Goal: Task Accomplishment & Management: Use online tool/utility

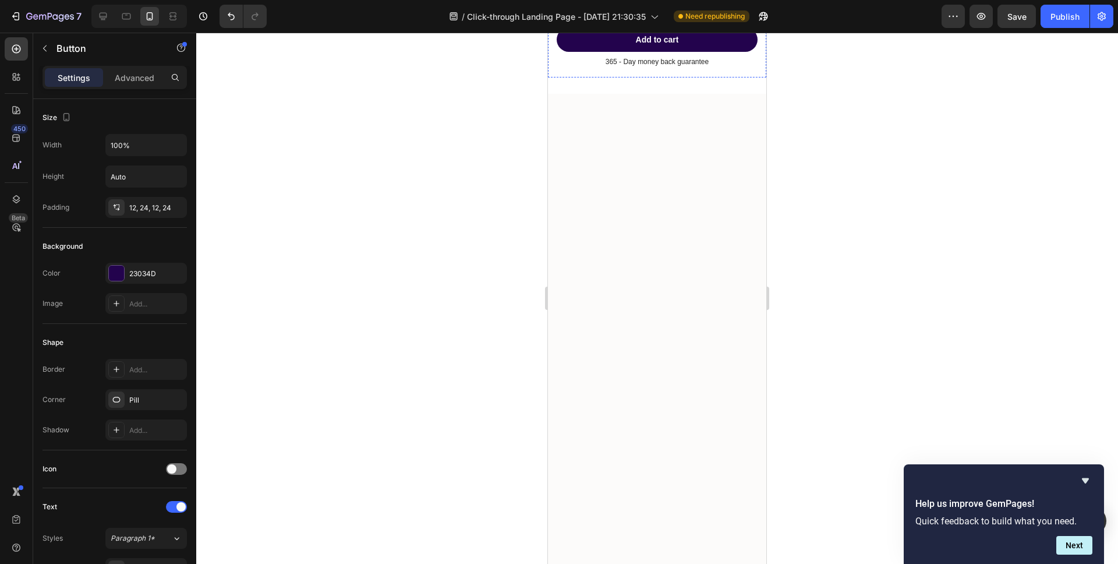
scroll to position [6651, 0]
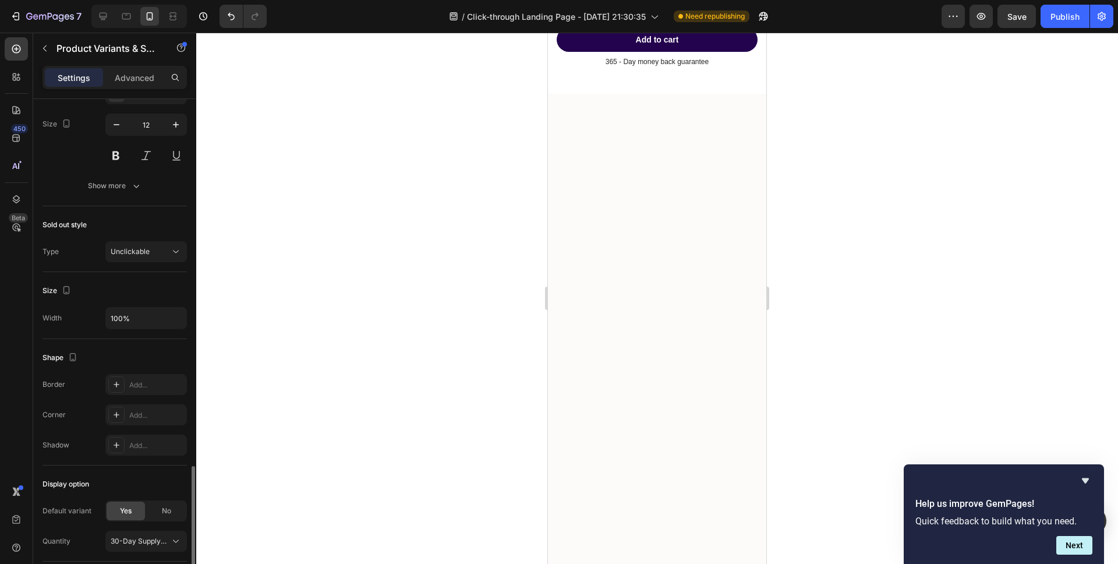
scroll to position [653, 0]
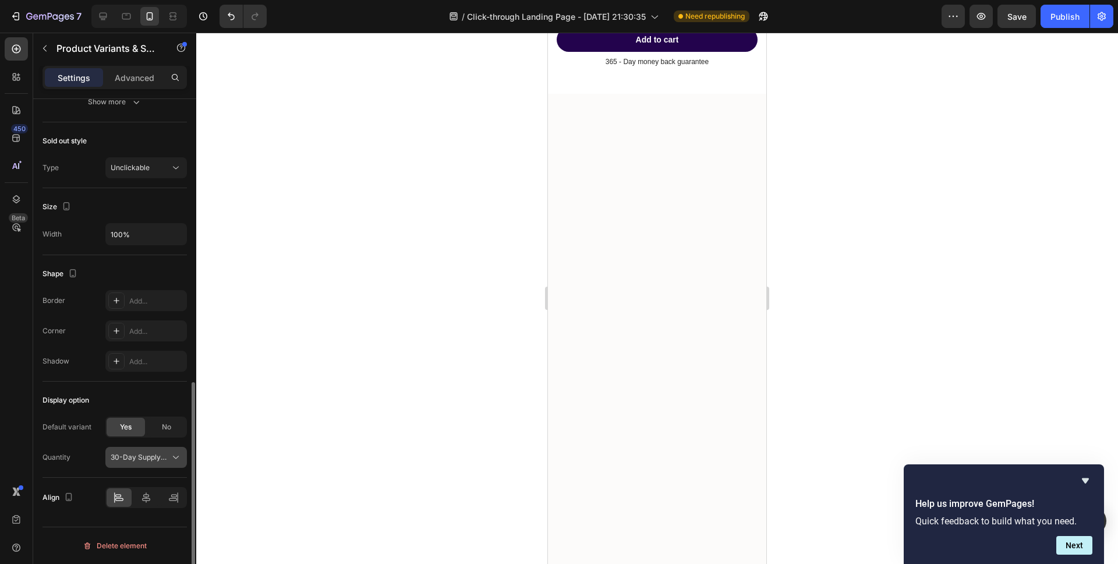
click at [124, 455] on span "30-Day Supply (30 Patches)" at bounding box center [139, 457] width 57 height 10
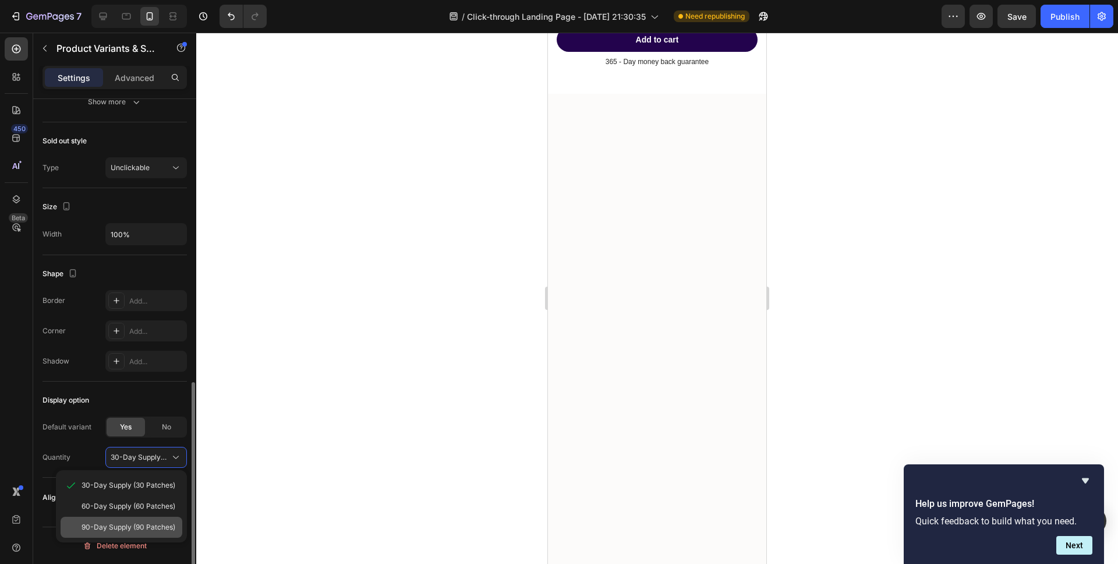
click at [126, 525] on span "90-Day Supply (90 Patches)" at bounding box center [129, 527] width 94 height 10
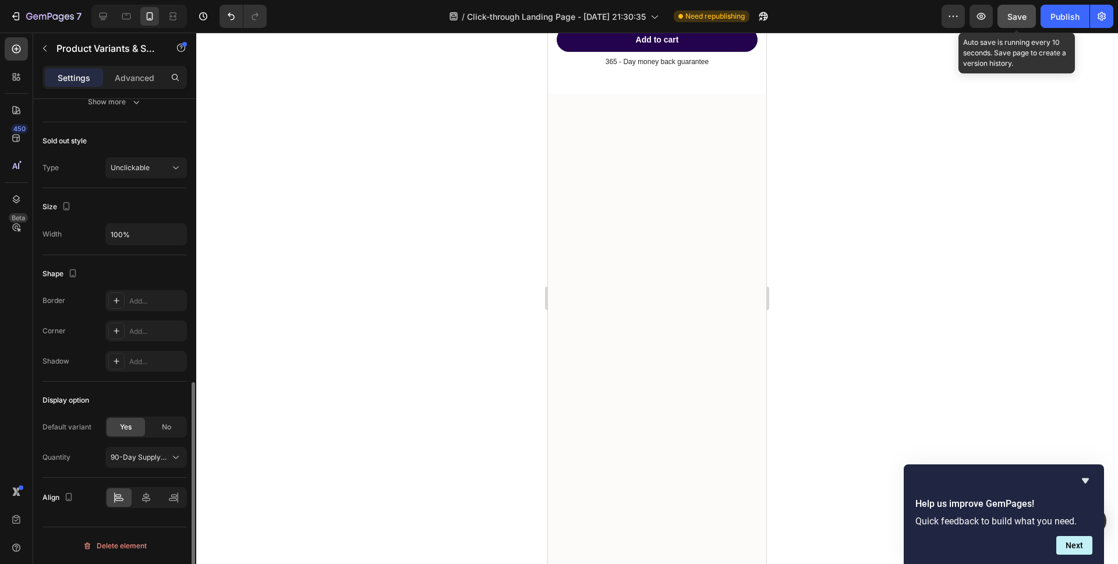
click at [1016, 23] on button "Save" at bounding box center [1017, 16] width 38 height 23
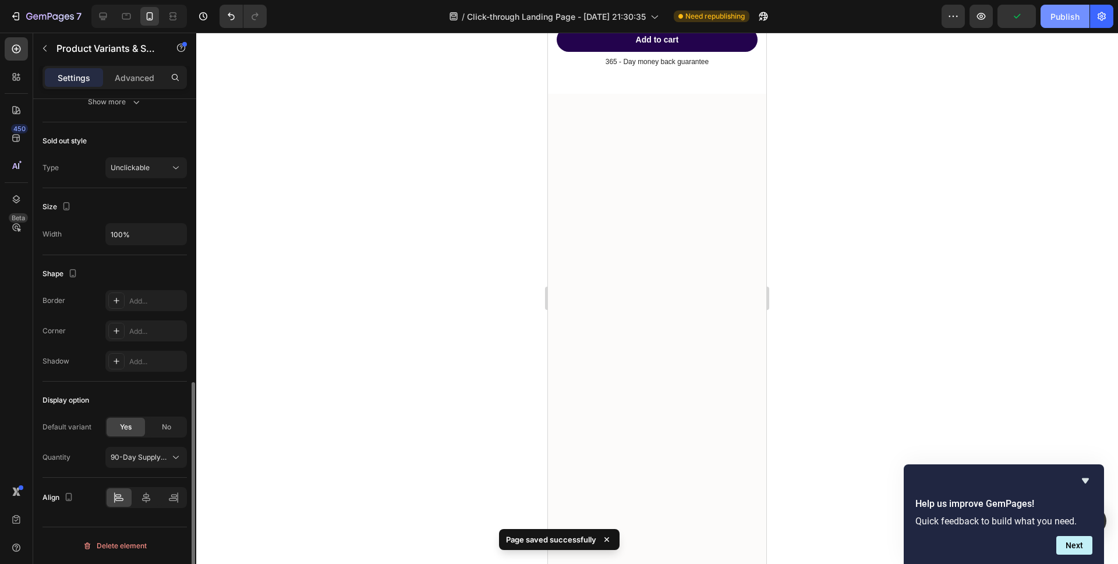
click at [1070, 17] on div "Publish" at bounding box center [1064, 16] width 29 height 12
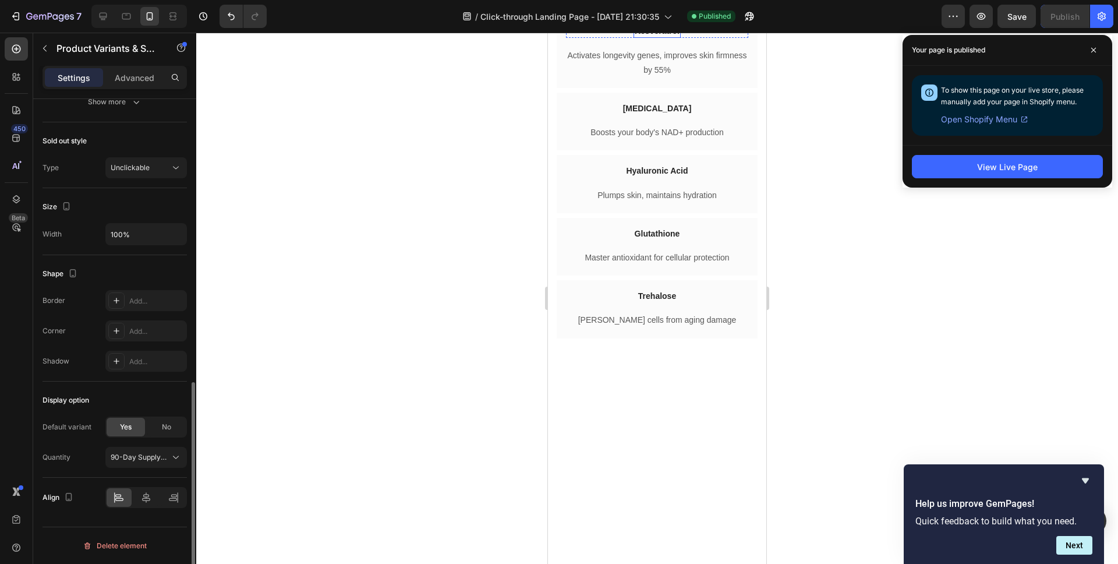
scroll to position [2960, 0]
click at [621, 37] on div "Image Resveratrol Heading Row" at bounding box center [657, 30] width 182 height 13
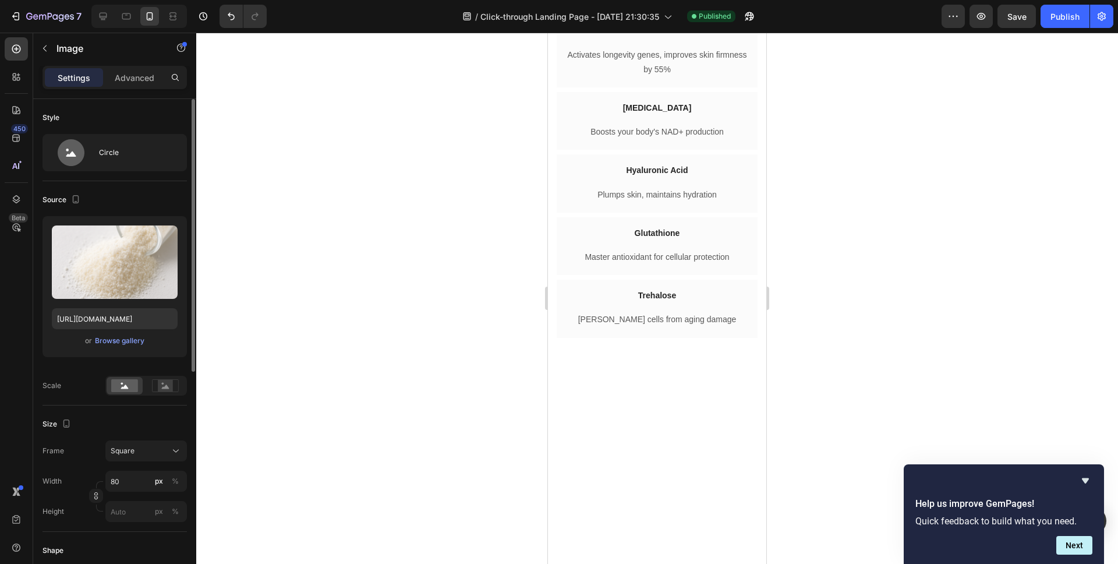
drag, startPoint x: 627, startPoint y: 128, endPoint x: 627, endPoint y: 141, distance: 12.8
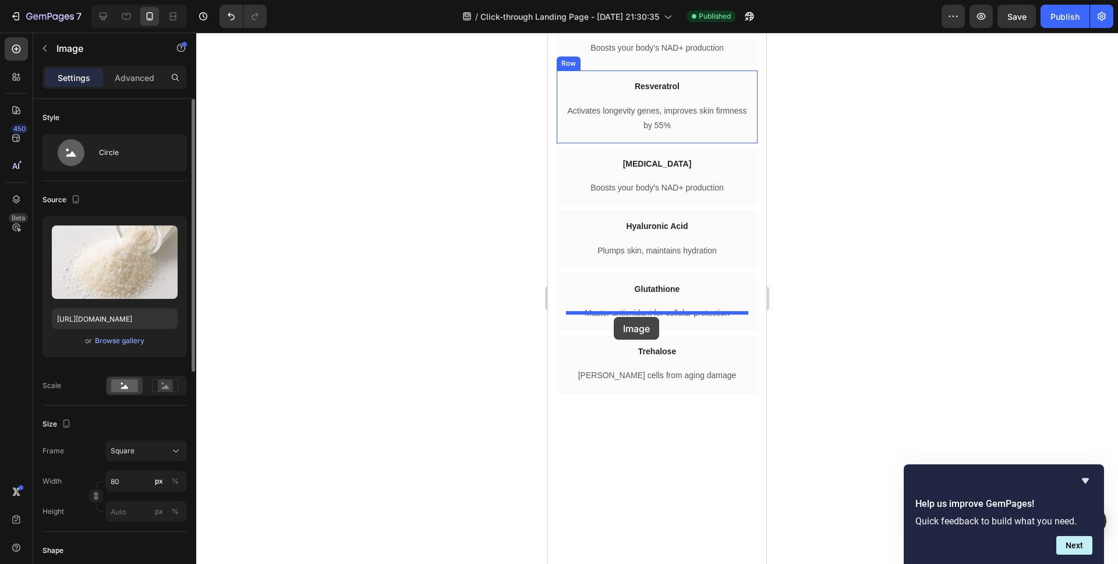
drag, startPoint x: 576, startPoint y: 184, endPoint x: 612, endPoint y: 317, distance: 138.0
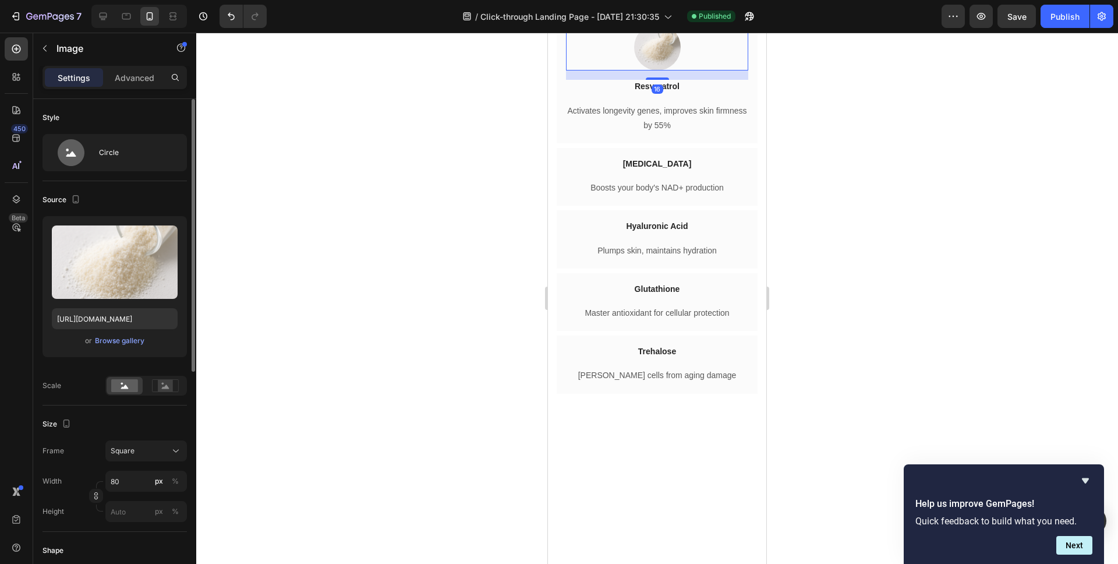
click at [418, 277] on div at bounding box center [657, 298] width 922 height 531
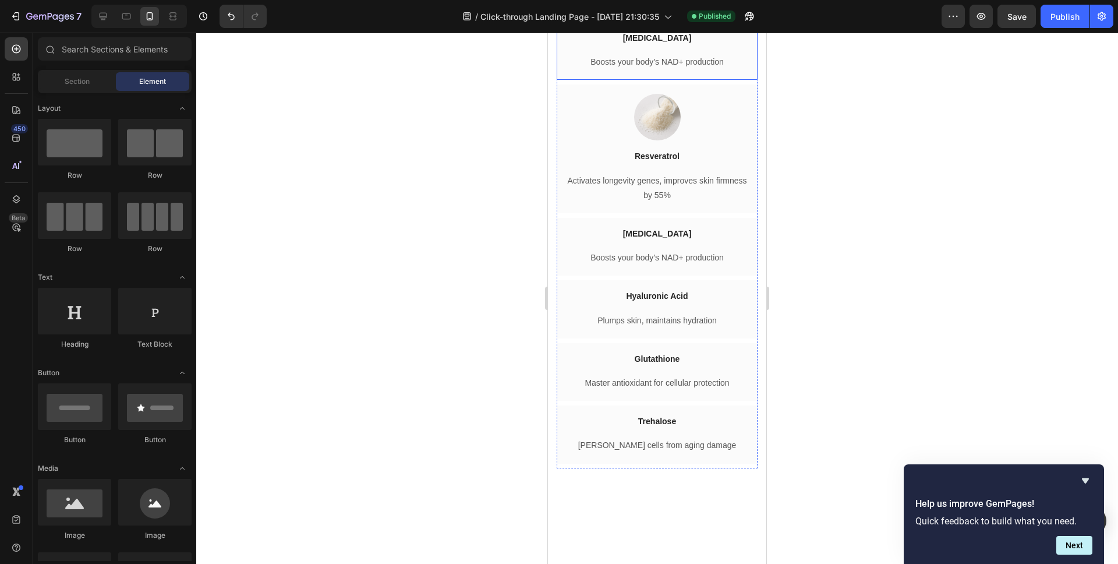
scroll to position [2889, 0]
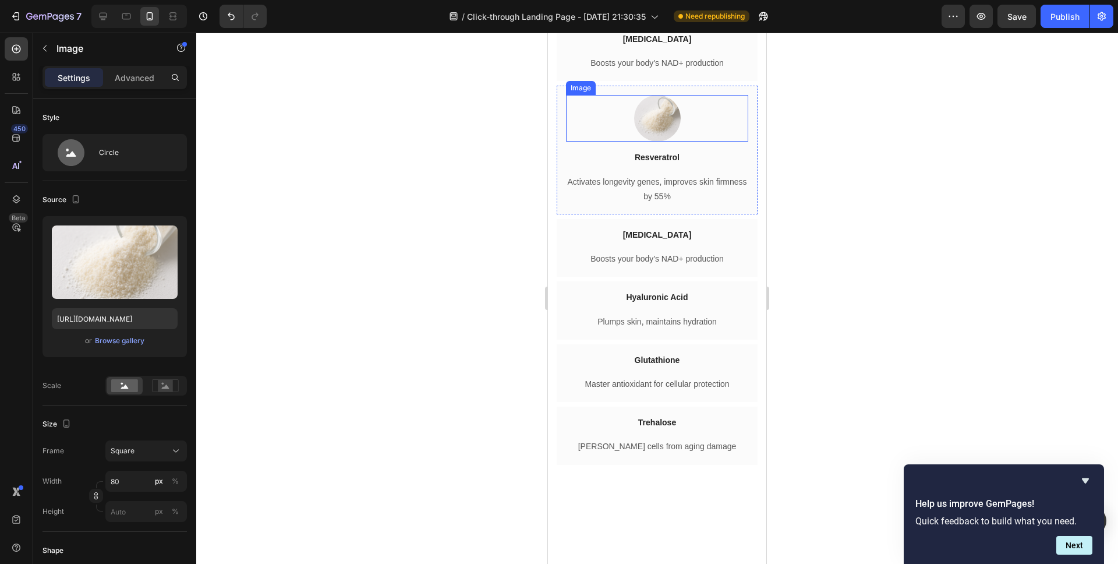
click at [654, 142] on img at bounding box center [657, 118] width 47 height 47
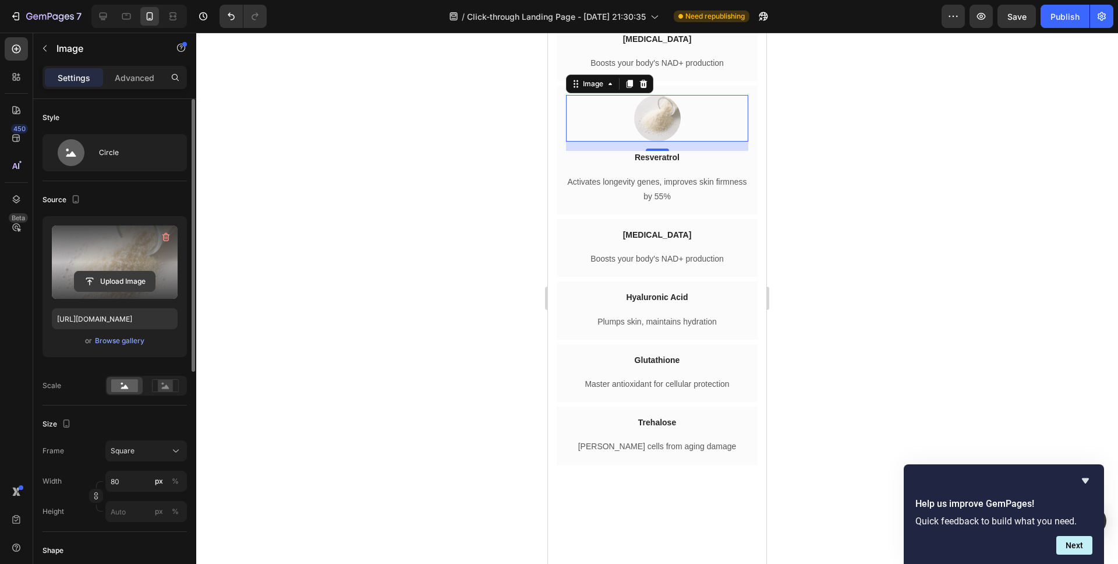
click at [104, 279] on input "file" at bounding box center [115, 281] width 80 height 20
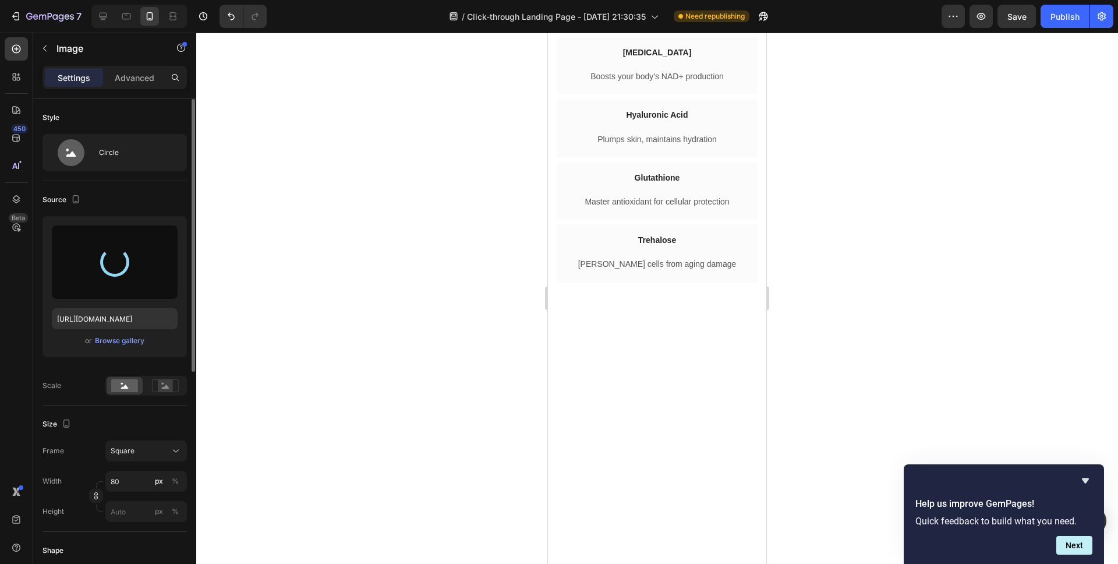
type input "[URL][DOMAIN_NAME]"
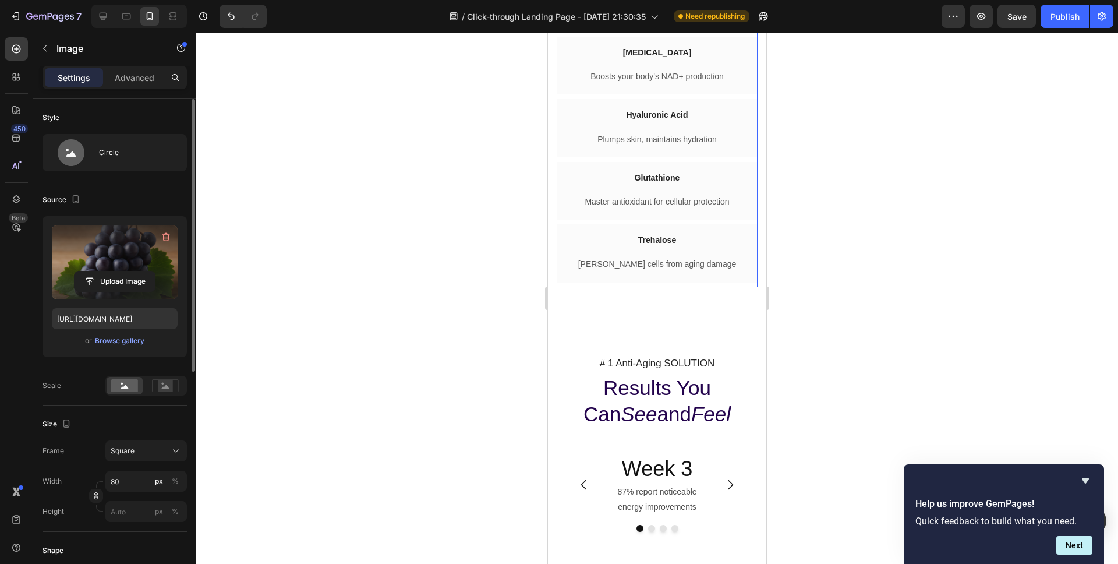
scroll to position [3094, 0]
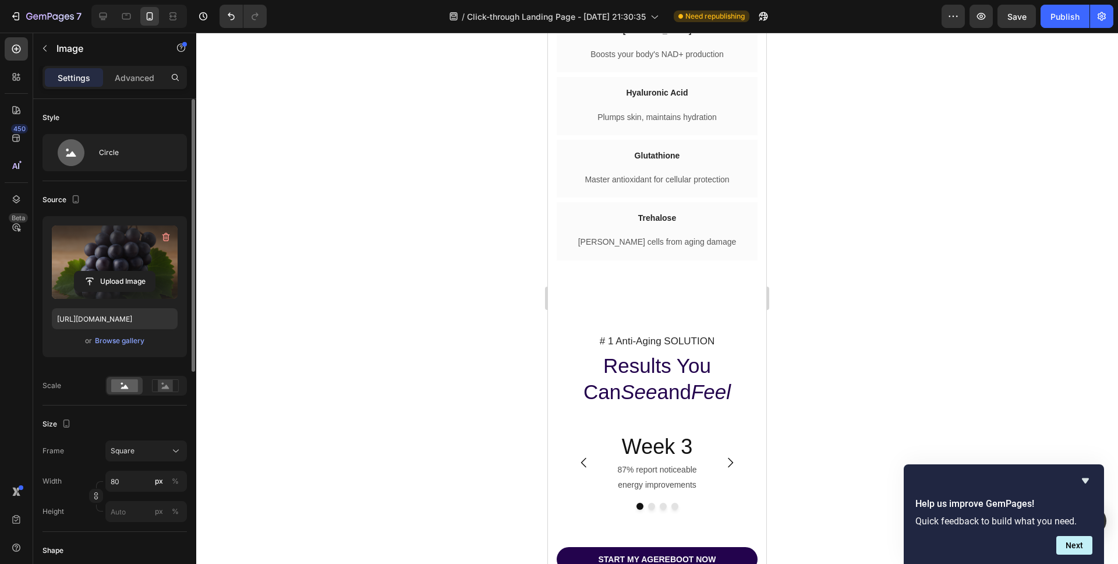
click at [458, 267] on div at bounding box center [657, 298] width 922 height 531
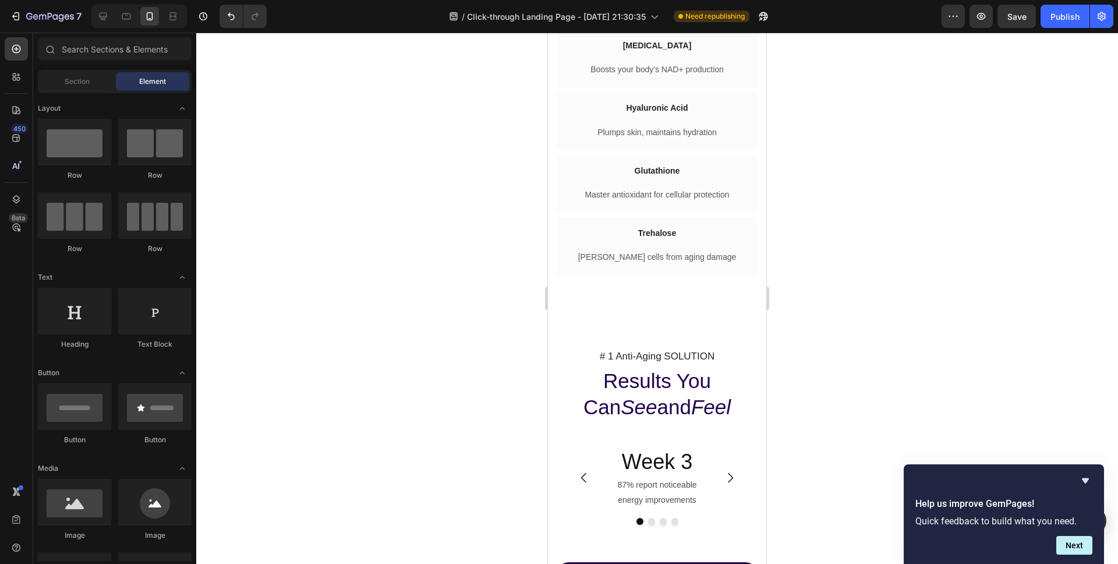
scroll to position [3078, 0]
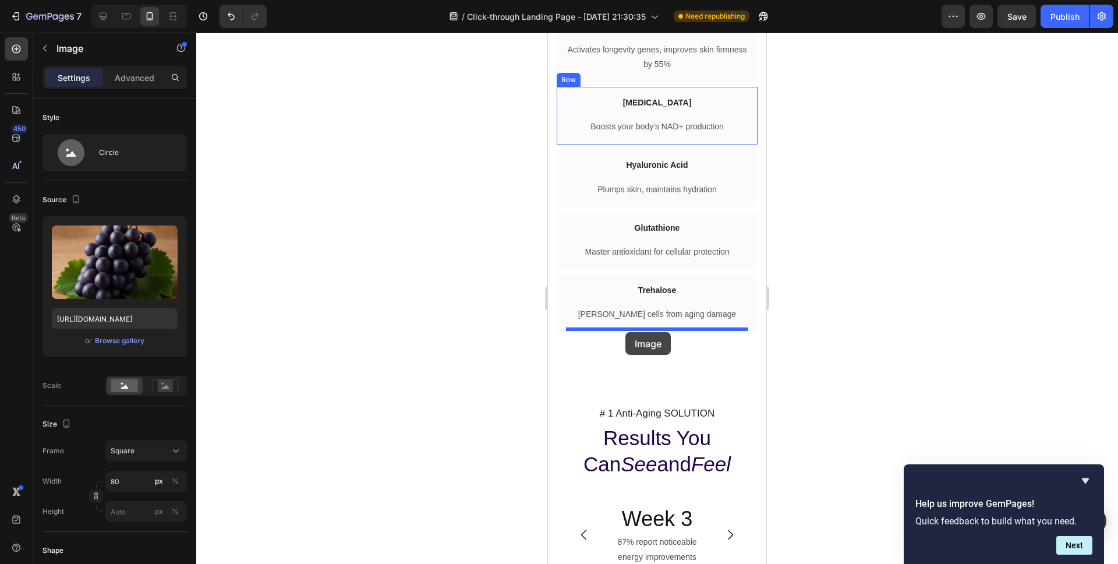
drag, startPoint x: 572, startPoint y: 184, endPoint x: 625, endPoint y: 332, distance: 157.1
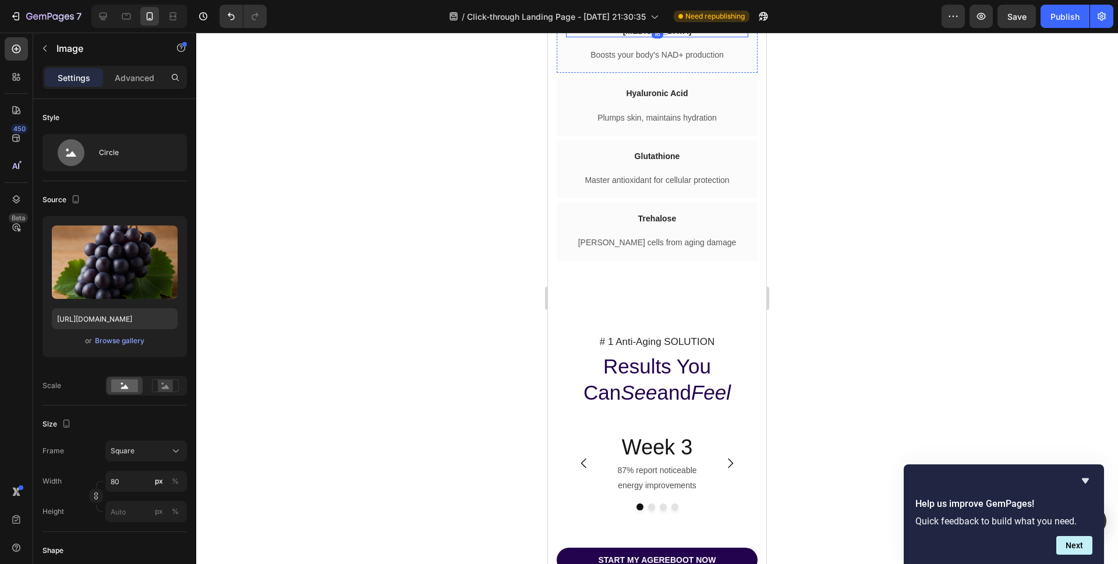
scroll to position [3154, 0]
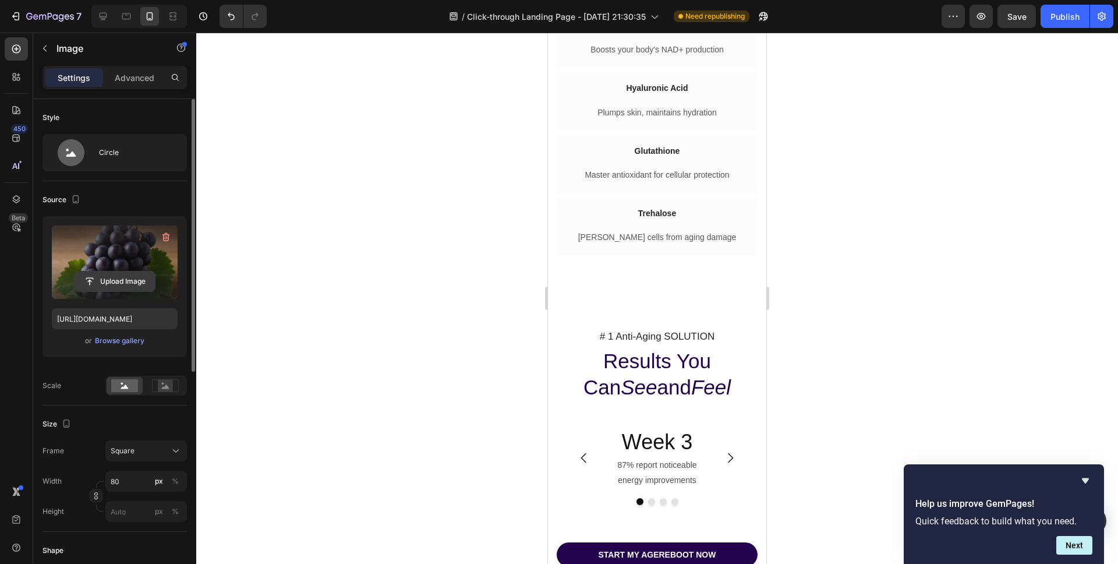
click at [116, 285] on input "file" at bounding box center [115, 281] width 80 height 20
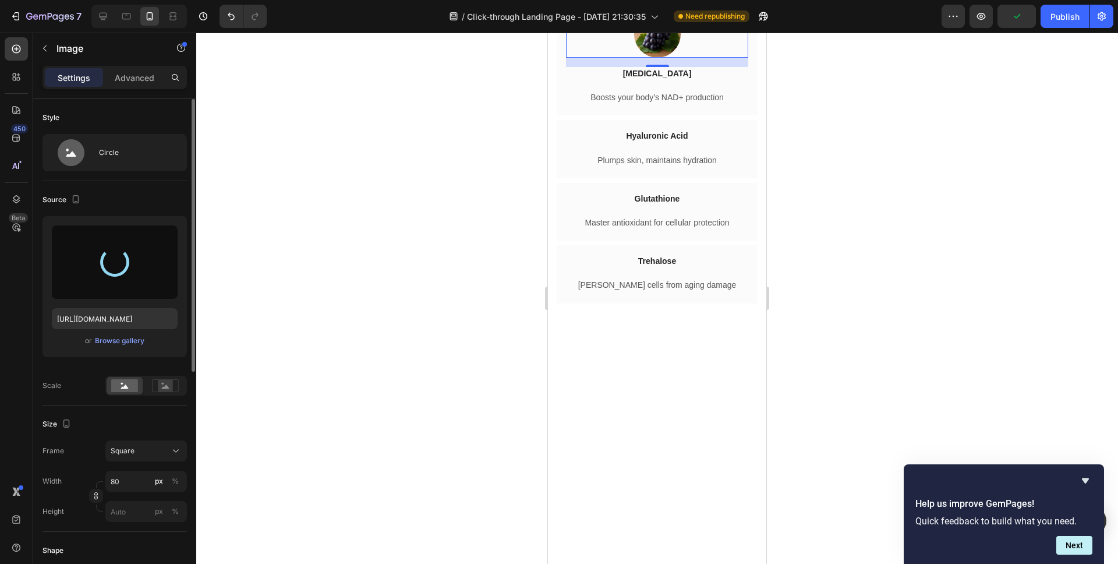
type input "[URL][DOMAIN_NAME]"
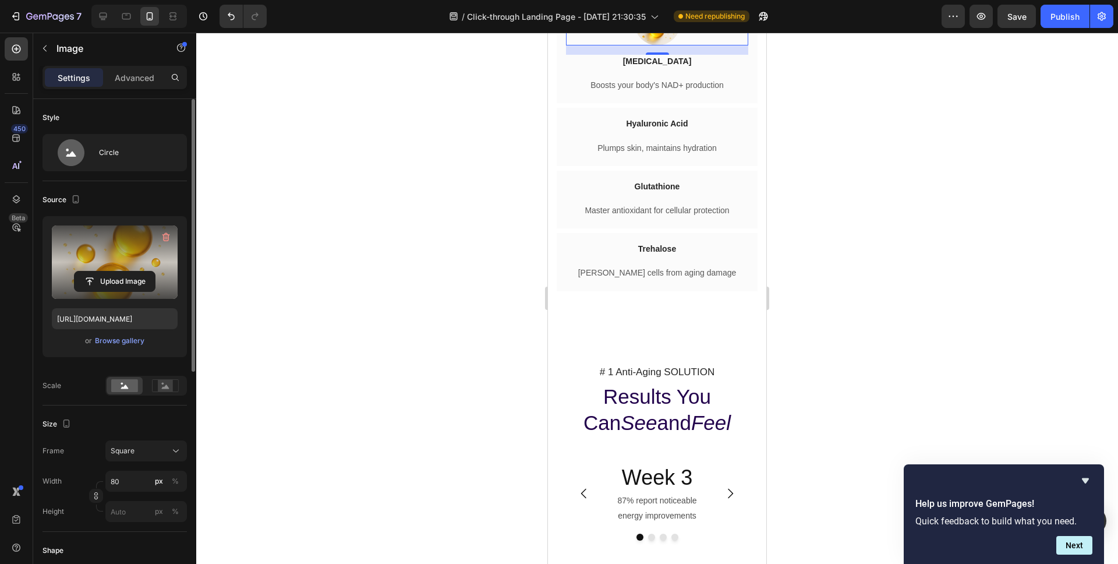
click at [473, 310] on div at bounding box center [657, 298] width 922 height 531
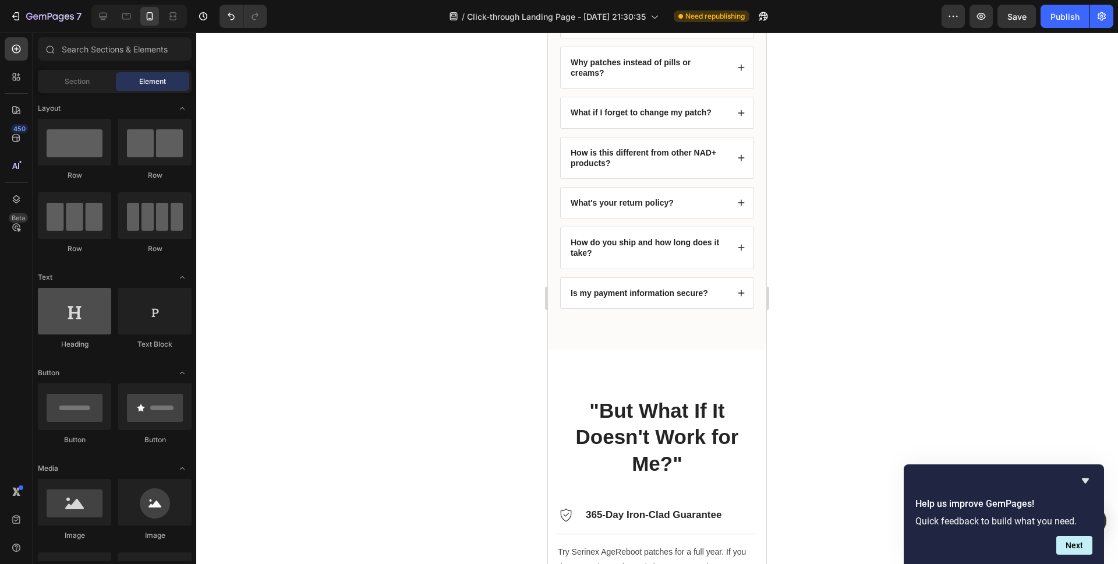
scroll to position [7760, 0]
click at [734, 247] on div "How do you ship and how long does it take?" at bounding box center [657, 247] width 193 height 41
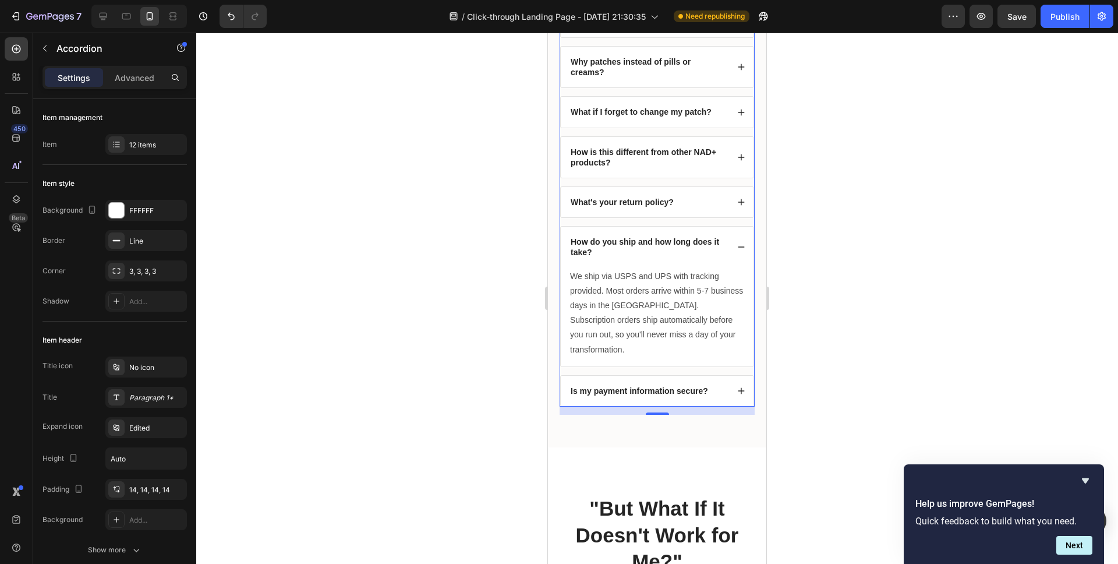
click at [735, 247] on div "How do you ship and how long does it take?" at bounding box center [657, 247] width 193 height 41
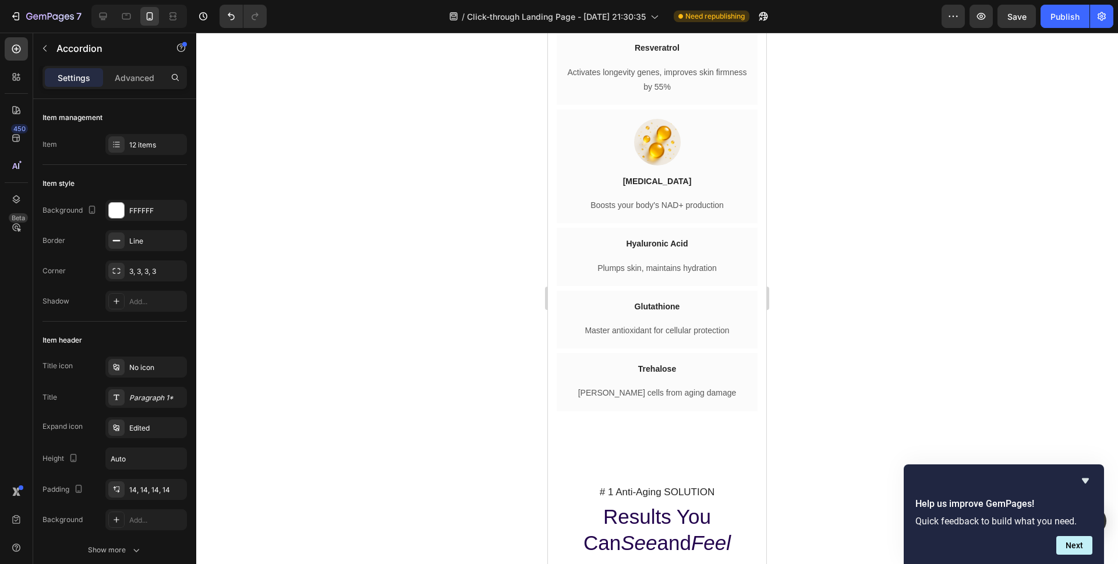
scroll to position [3243, 0]
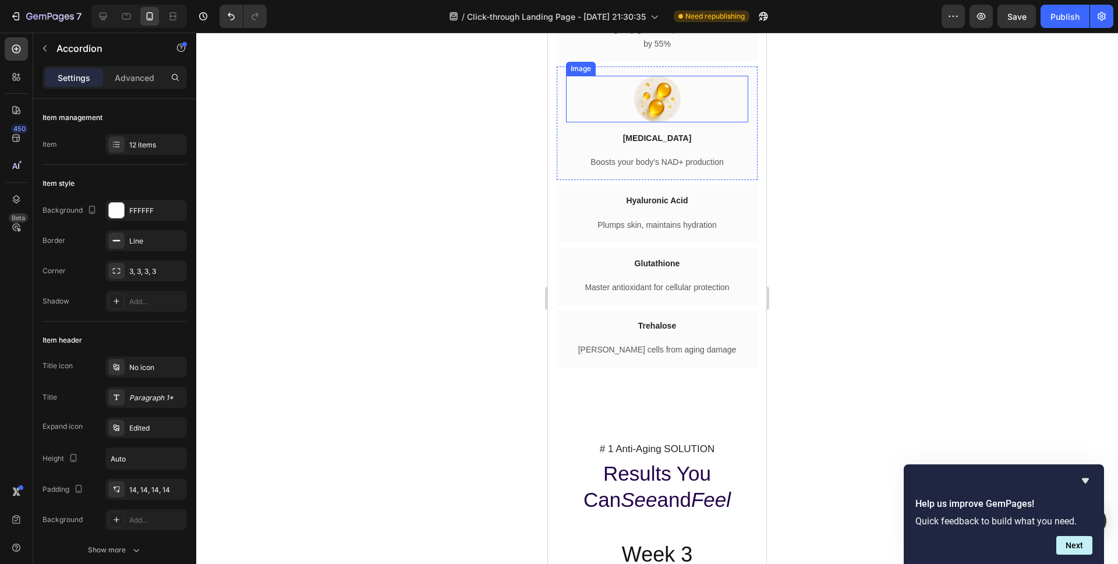
click at [664, 122] on img at bounding box center [657, 99] width 47 height 47
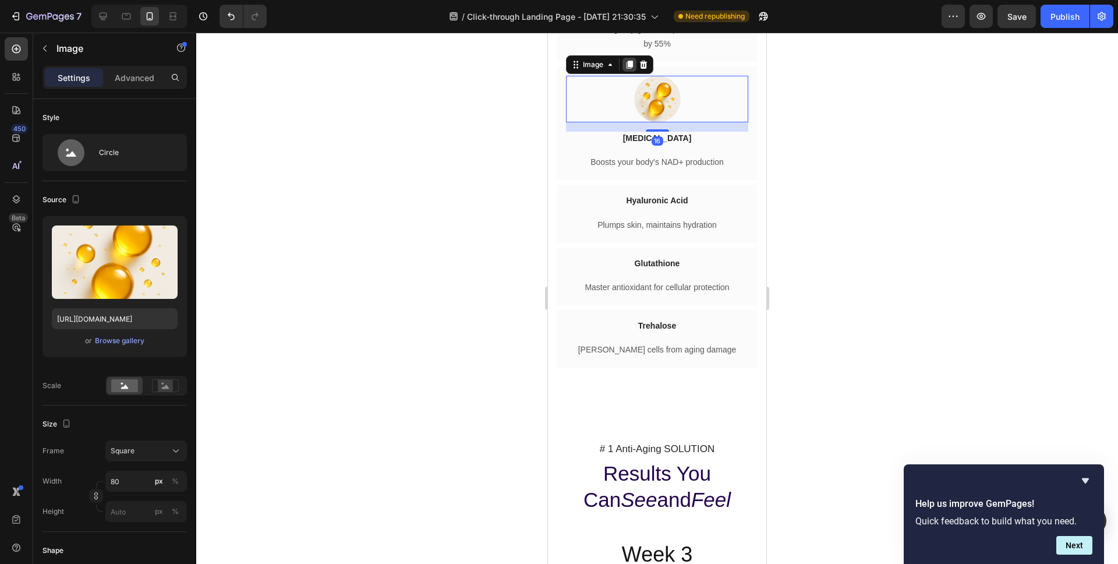
click at [629, 69] on icon at bounding box center [630, 65] width 6 height 8
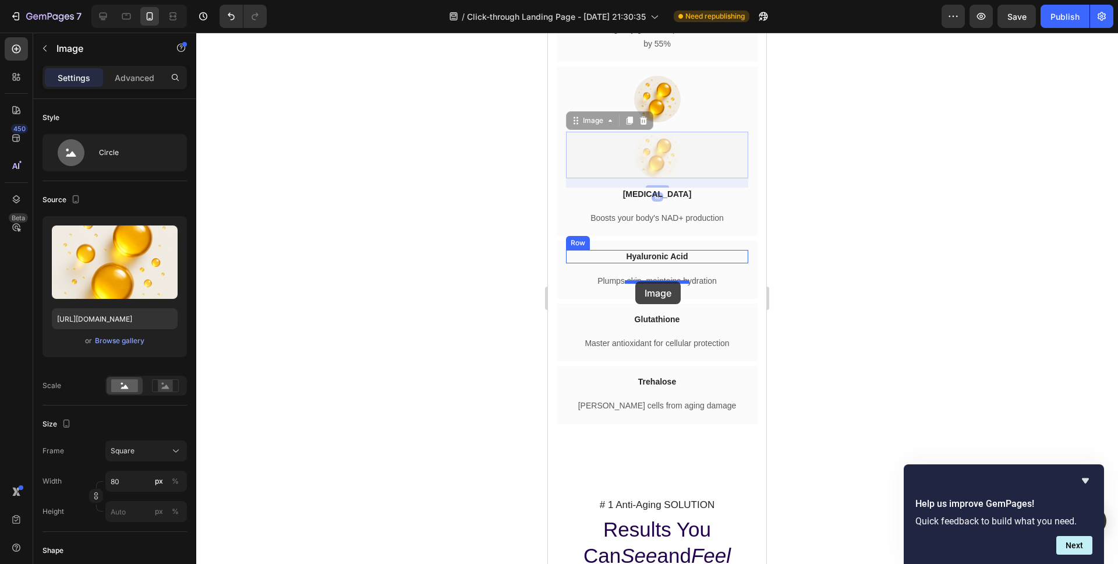
drag, startPoint x: 576, startPoint y: 154, endPoint x: 635, endPoint y: 281, distance: 140.4
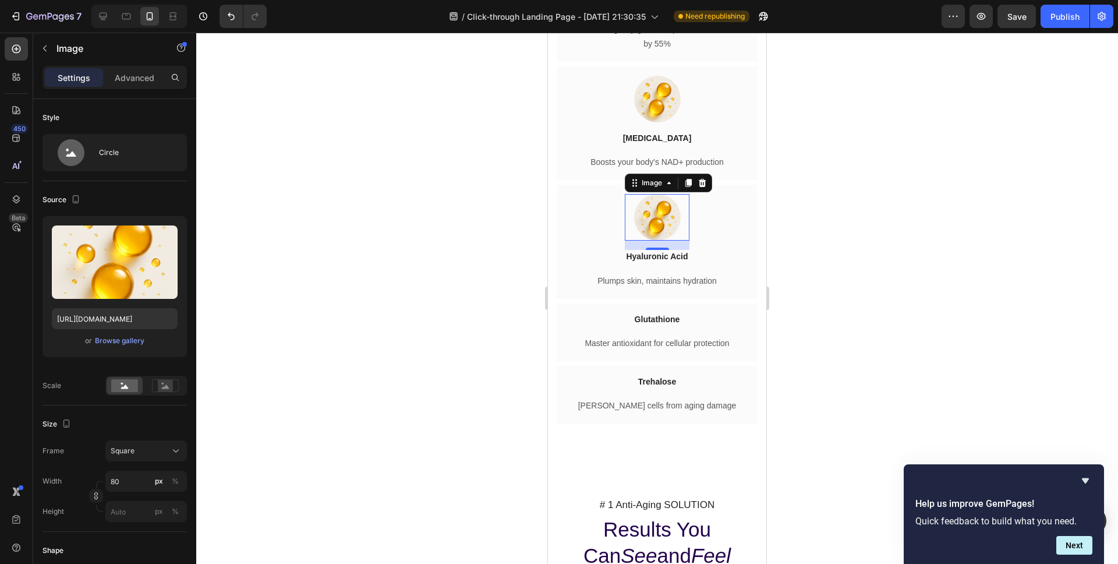
click at [338, 271] on div at bounding box center [657, 298] width 922 height 531
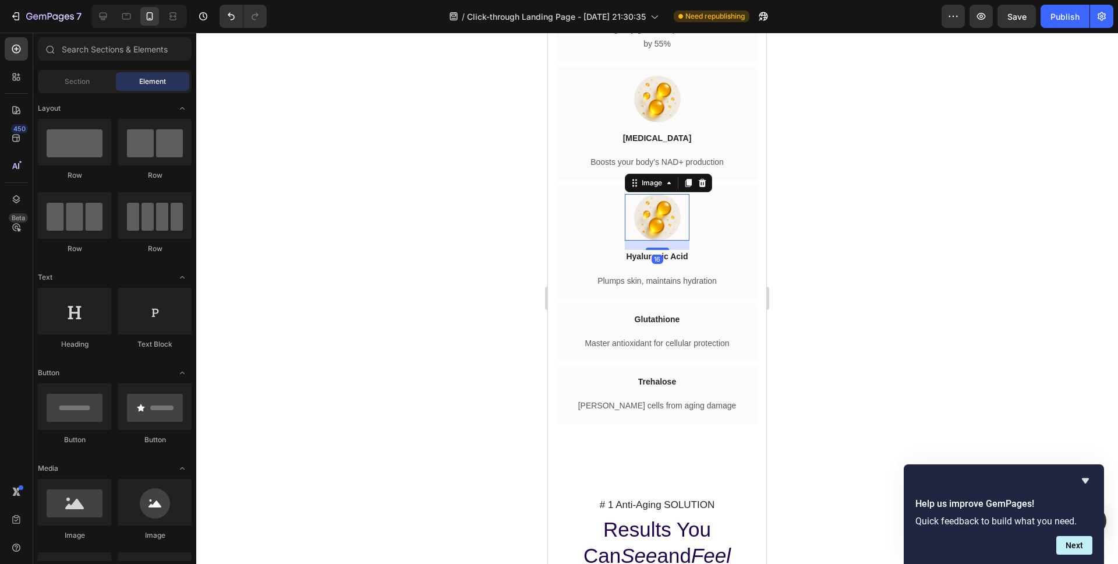
click at [653, 240] on img at bounding box center [657, 217] width 47 height 47
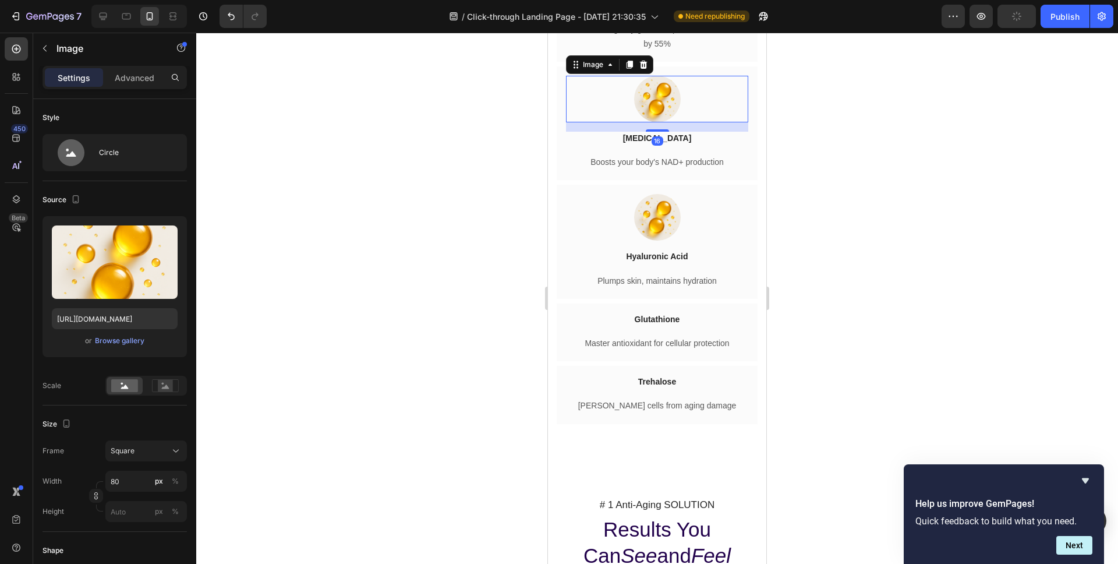
click at [679, 122] on img at bounding box center [657, 99] width 47 height 47
click at [480, 254] on div at bounding box center [657, 298] width 922 height 531
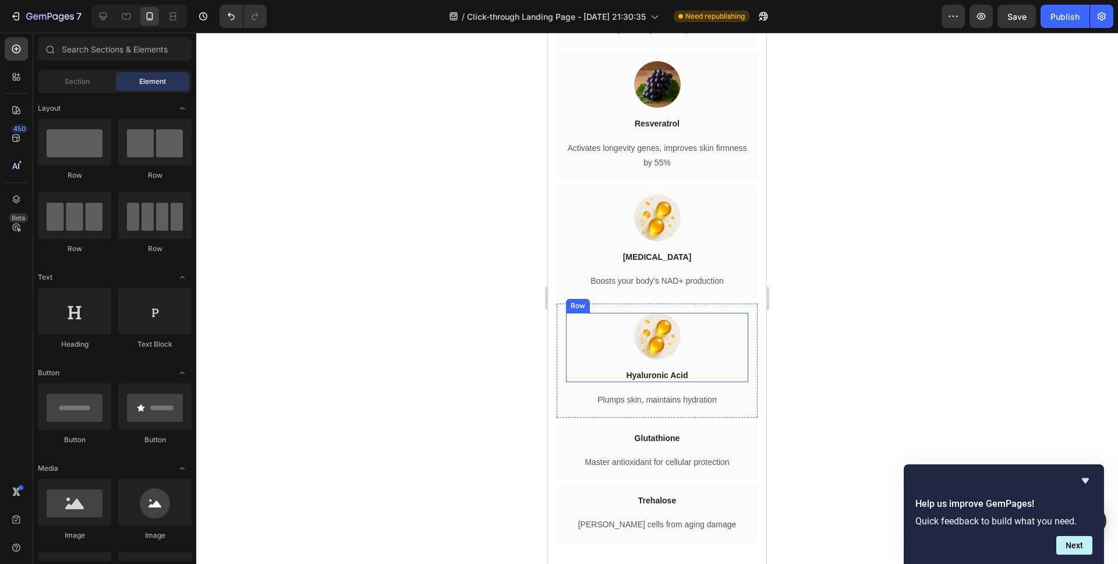
scroll to position [3148, 0]
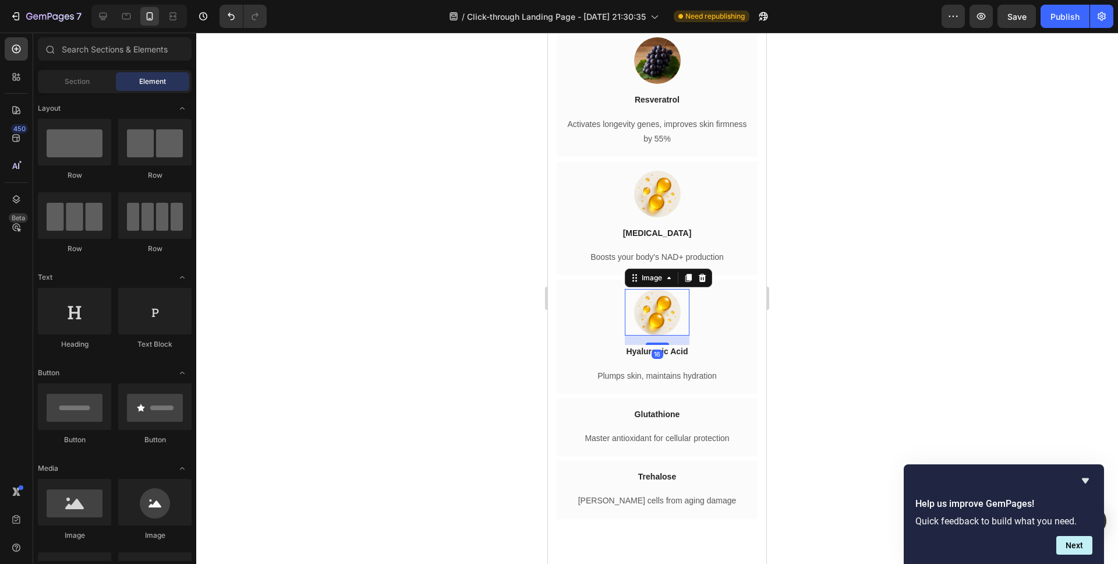
click at [639, 335] on img at bounding box center [657, 312] width 47 height 47
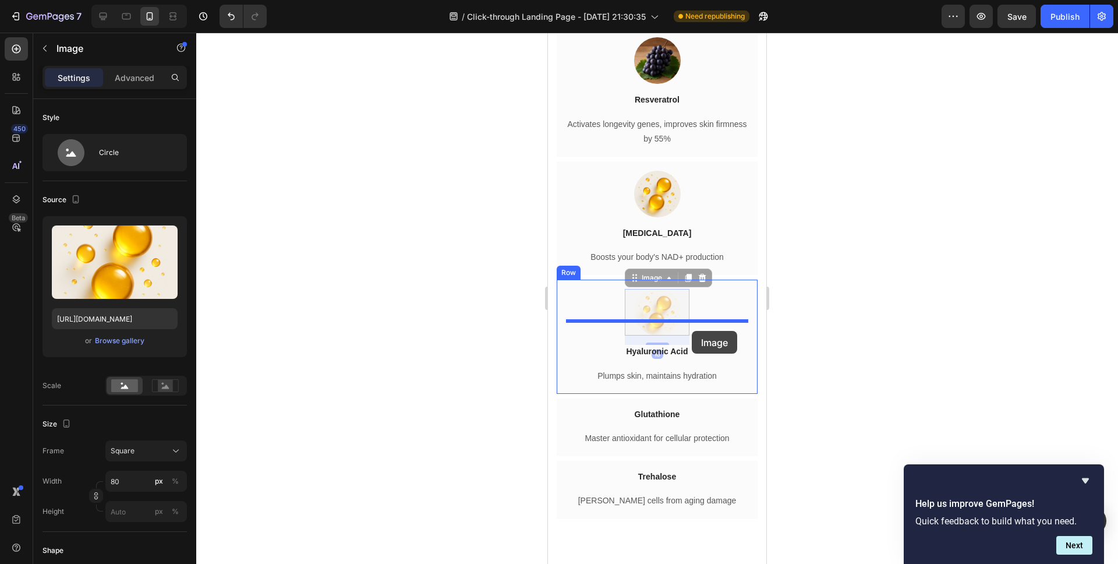
drag, startPoint x: 643, startPoint y: 346, endPoint x: 692, endPoint y: 331, distance: 50.6
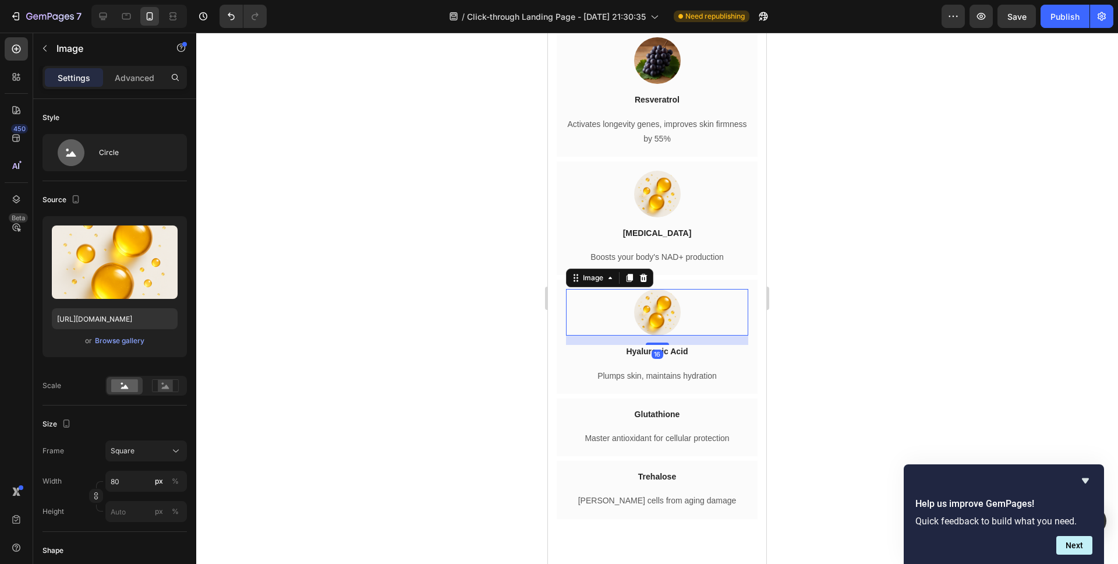
click at [482, 338] on div at bounding box center [657, 298] width 922 height 531
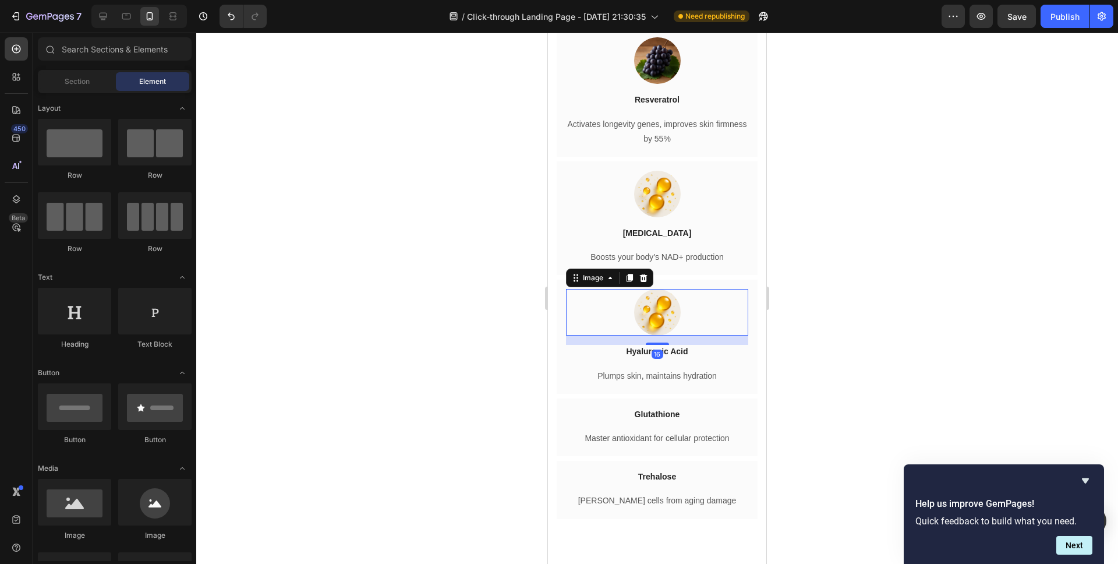
click at [664, 333] on img at bounding box center [657, 312] width 47 height 47
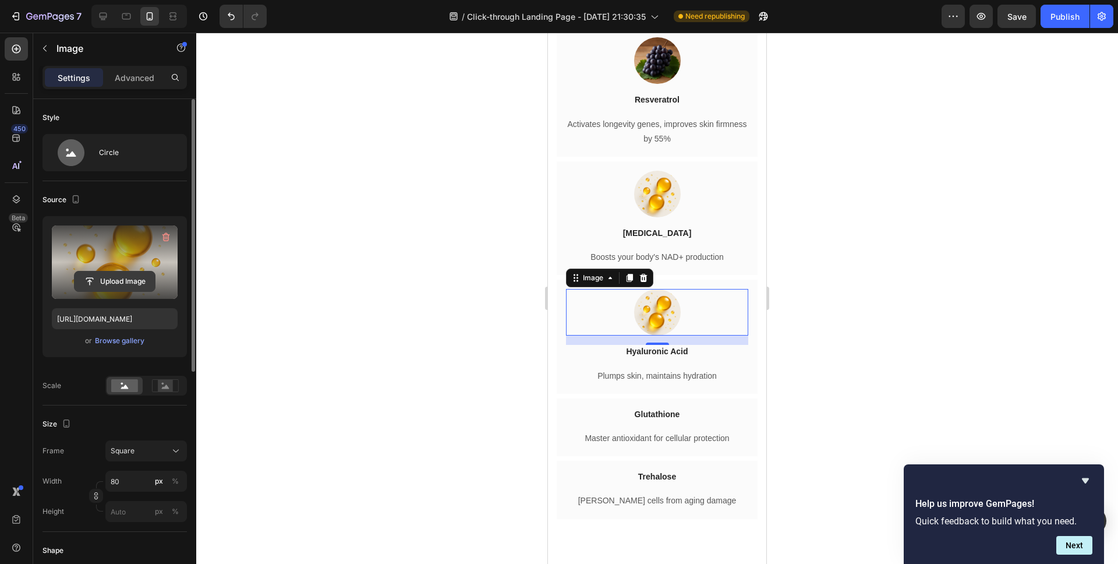
click at [91, 280] on input "file" at bounding box center [115, 281] width 80 height 20
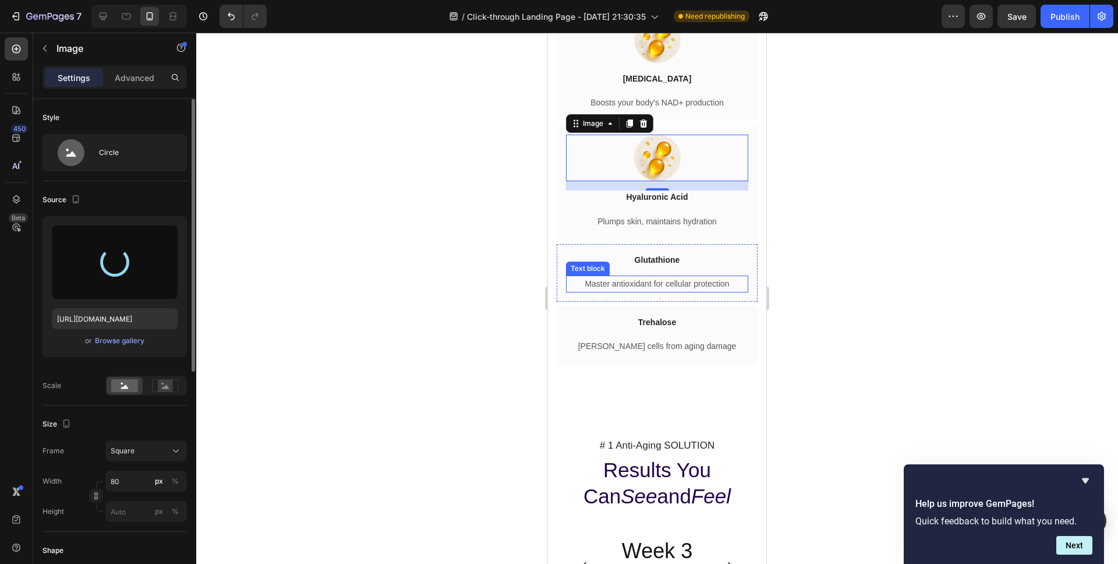
scroll to position [3303, 0]
type input "[URL][DOMAIN_NAME]"
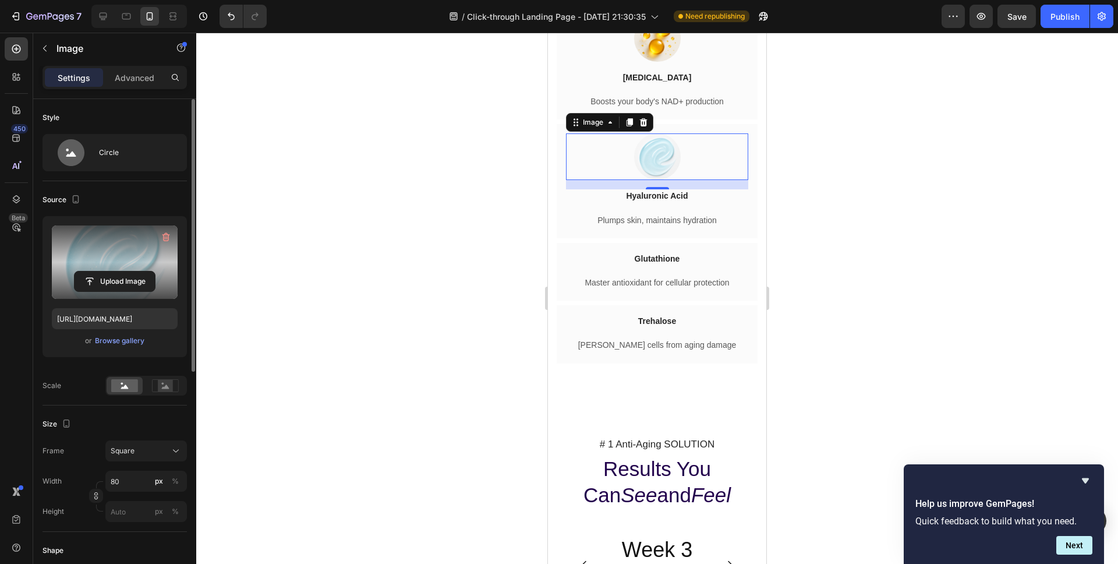
click at [498, 308] on div at bounding box center [657, 298] width 922 height 531
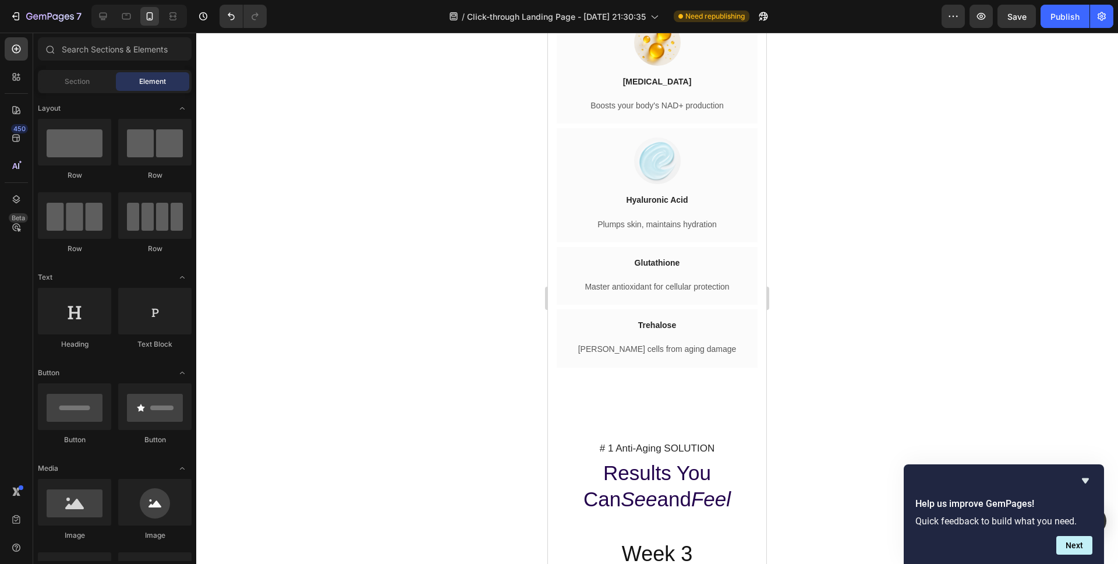
scroll to position [3302, 0]
click at [655, 181] on img at bounding box center [657, 158] width 47 height 47
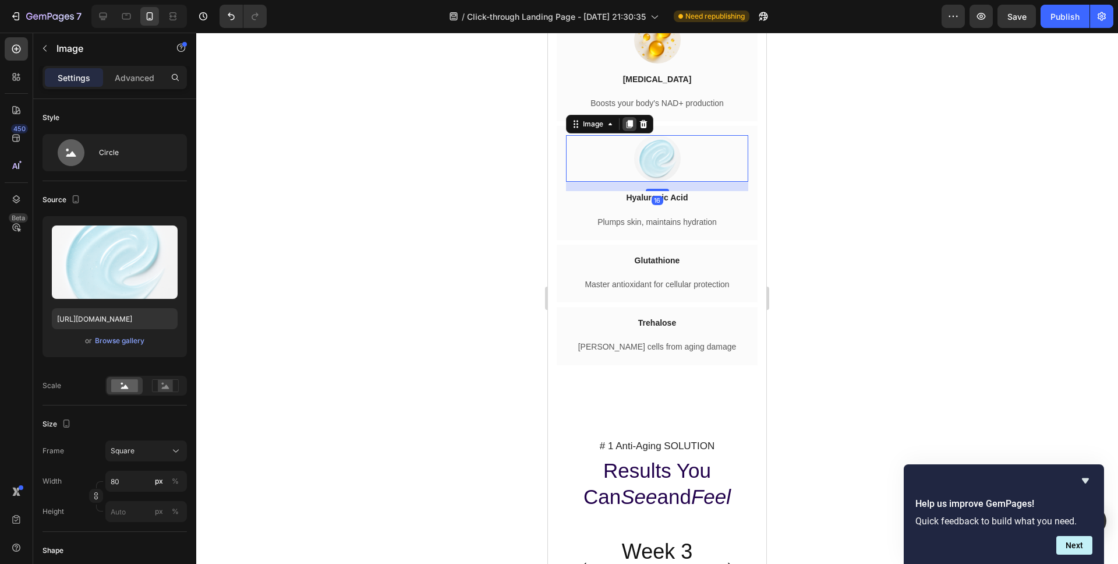
click at [631, 129] on icon at bounding box center [630, 125] width 6 height 8
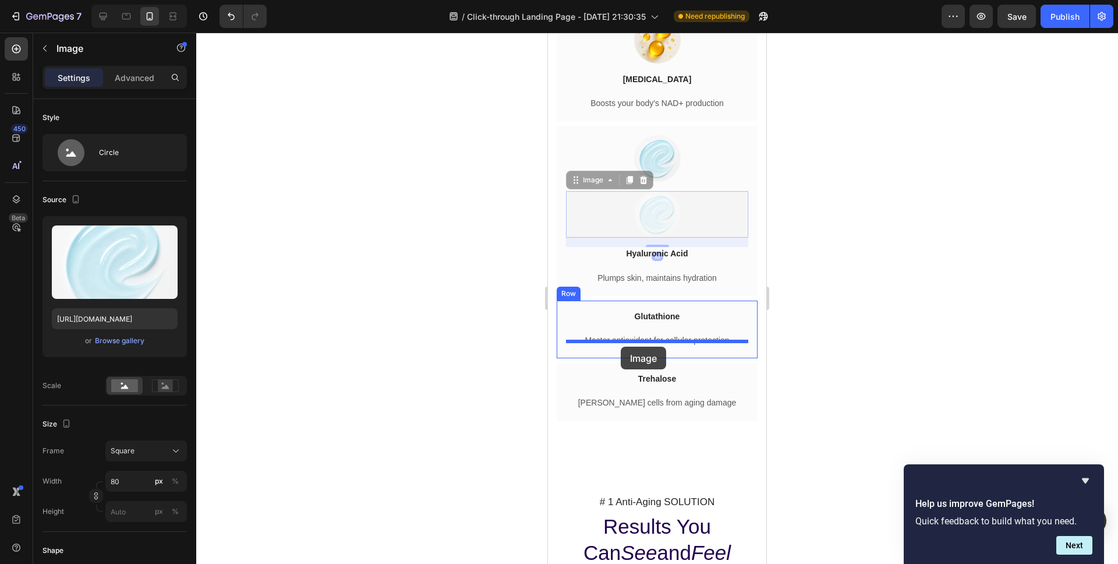
drag, startPoint x: 574, startPoint y: 214, endPoint x: 620, endPoint y: 346, distance: 139.2
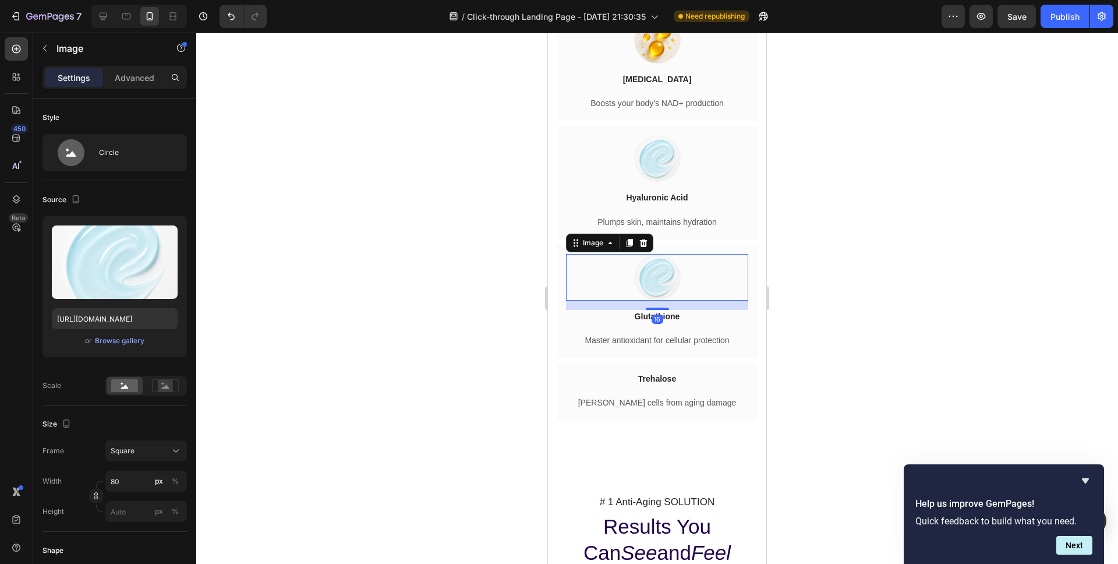
click at [454, 328] on div at bounding box center [657, 298] width 922 height 531
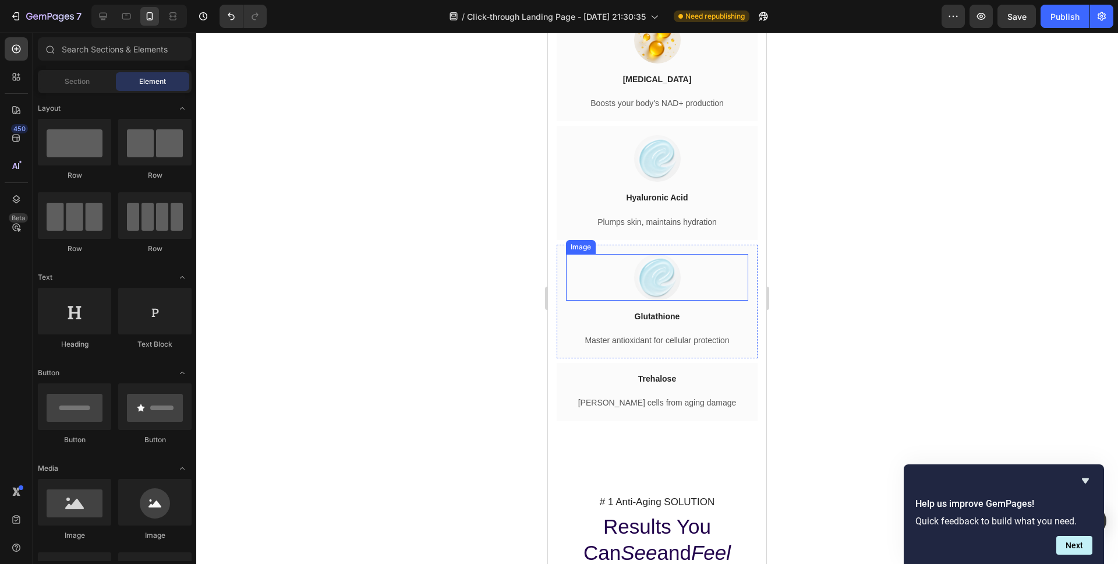
click at [659, 300] on img at bounding box center [657, 277] width 47 height 47
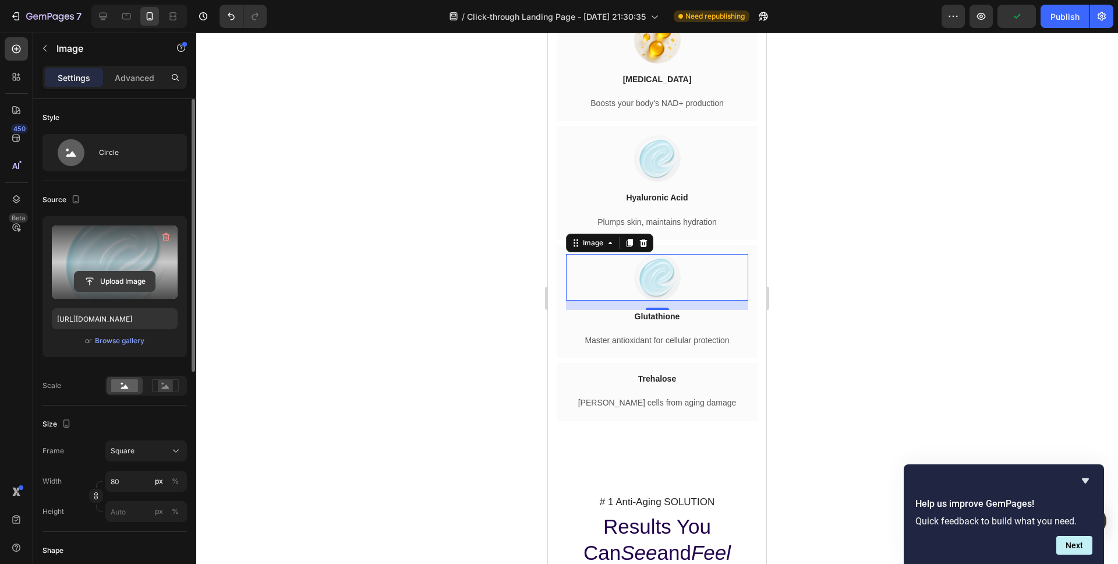
click at [112, 284] on input "file" at bounding box center [115, 281] width 80 height 20
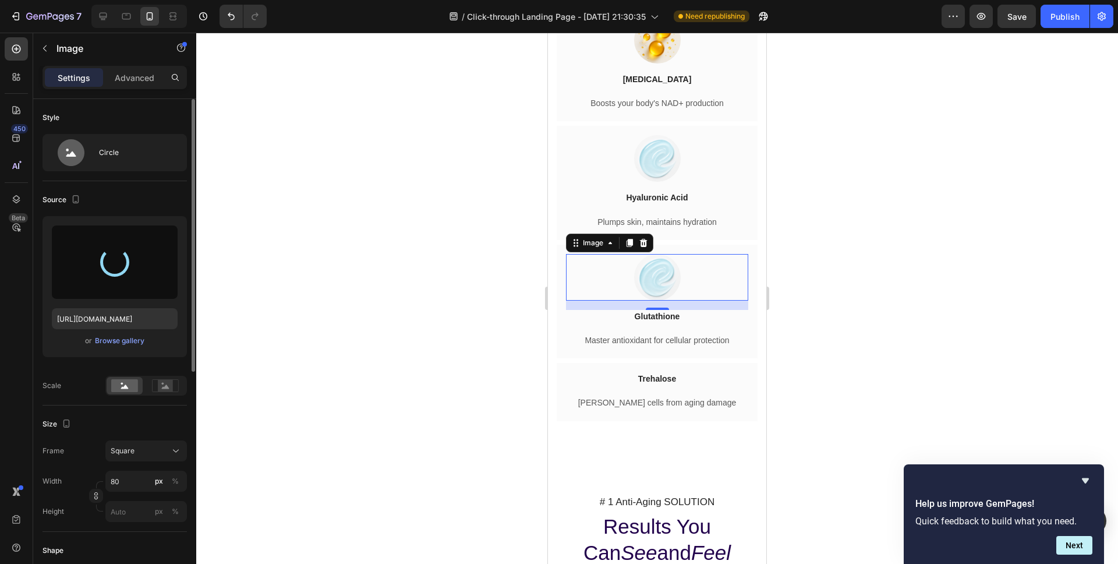
type input "[URL][DOMAIN_NAME]"
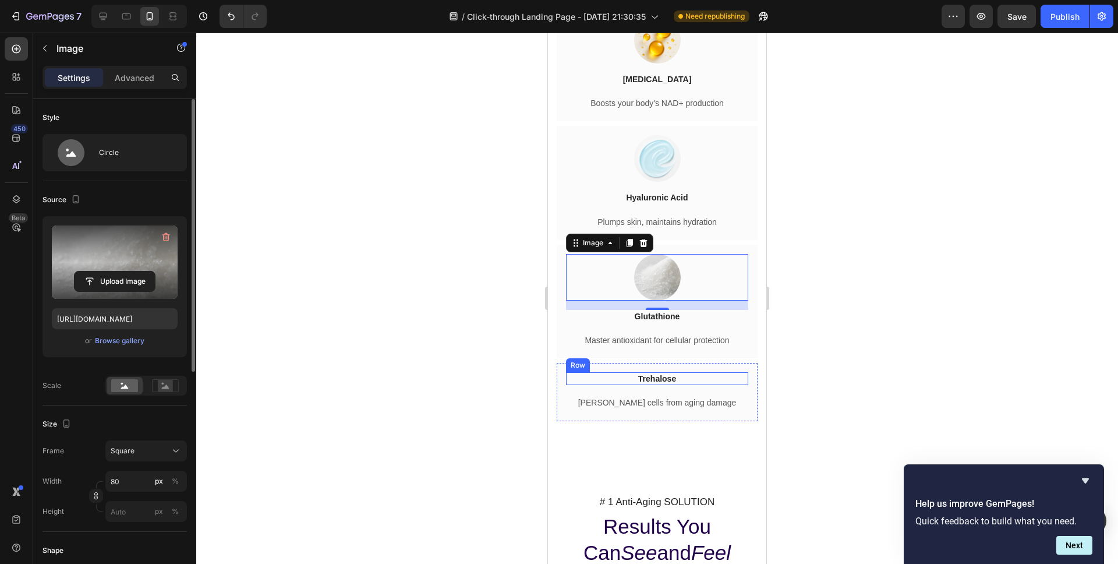
click at [735, 385] on div "Image Trehalose Heading Row" at bounding box center [657, 378] width 182 height 13
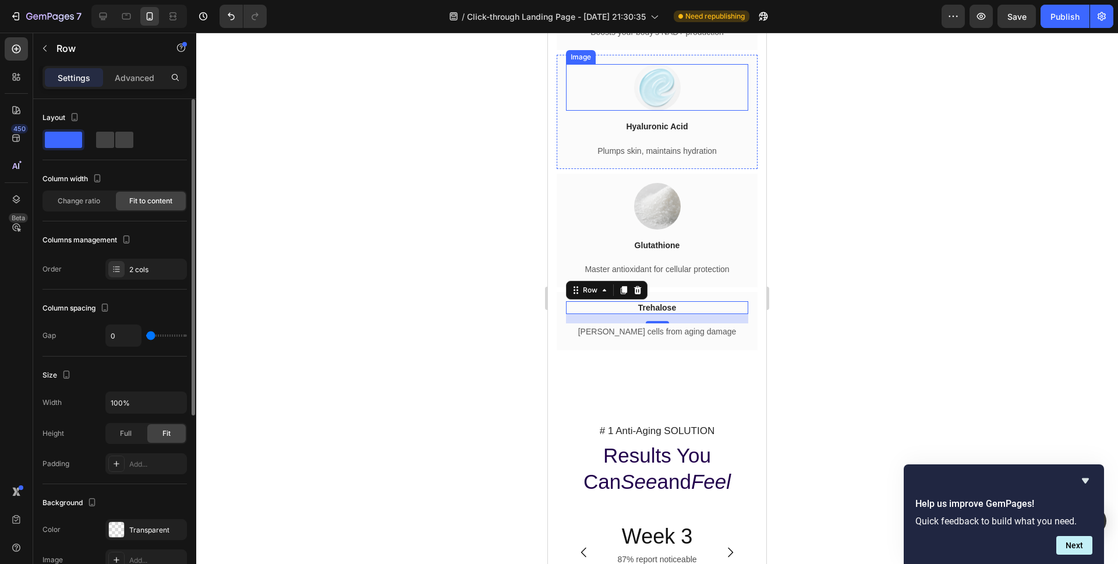
scroll to position [3377, 0]
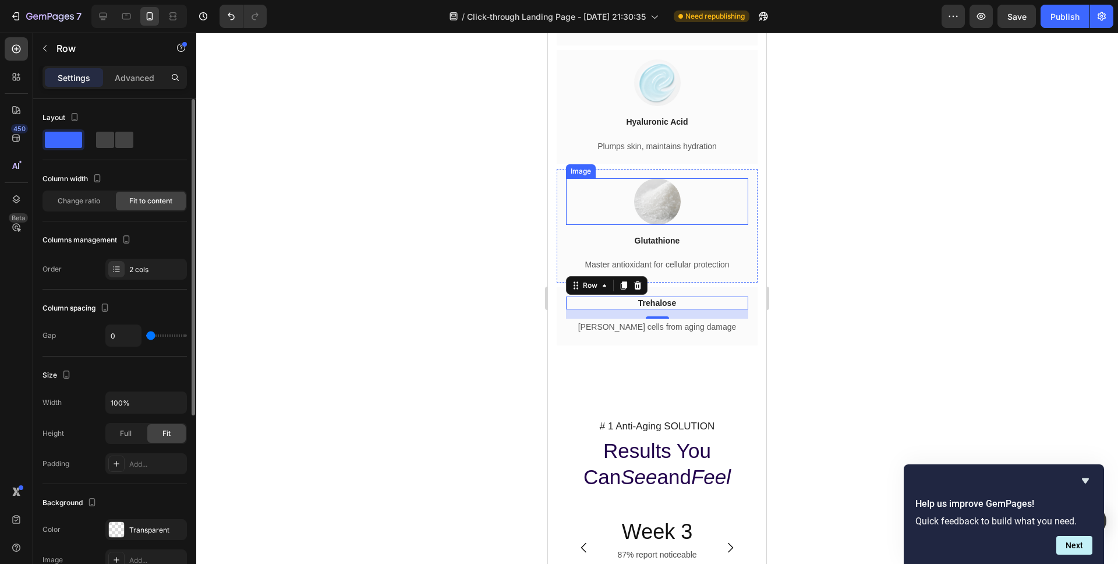
click at [663, 225] on img at bounding box center [657, 201] width 47 height 47
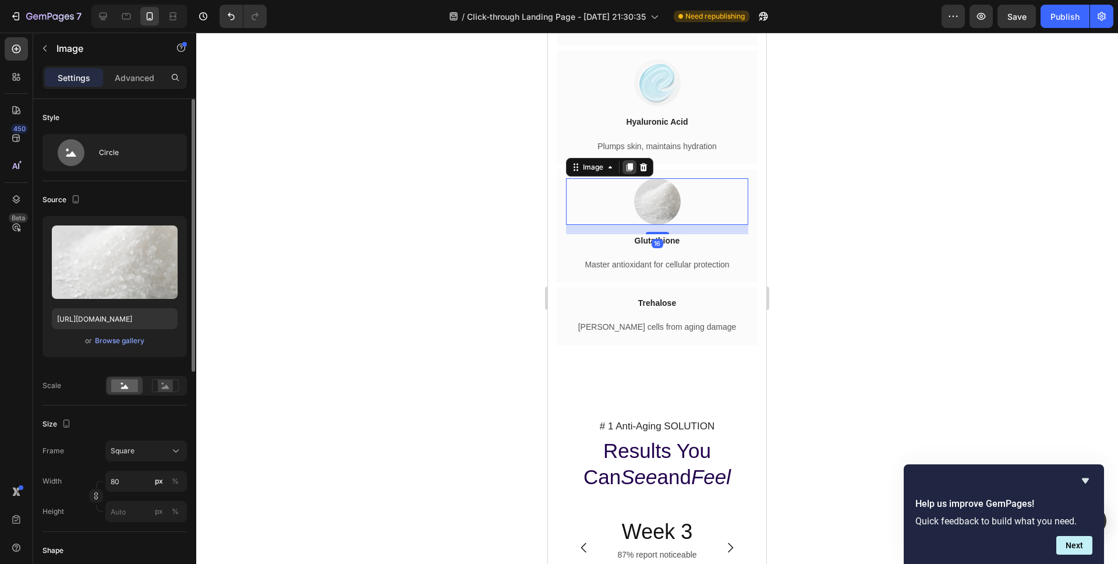
click at [628, 174] on div at bounding box center [629, 167] width 14 height 14
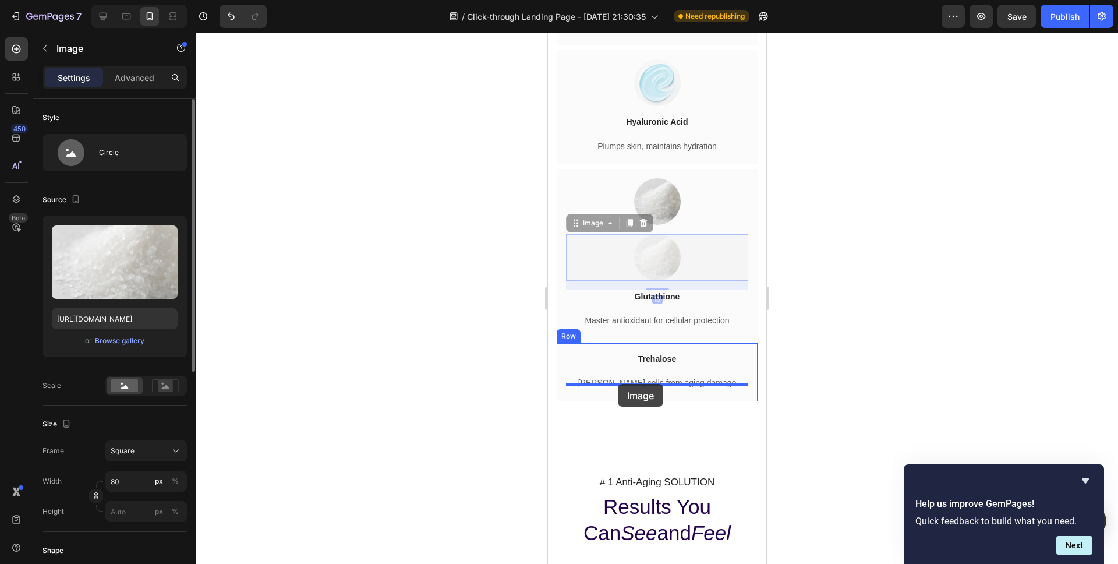
drag, startPoint x: 576, startPoint y: 257, endPoint x: 618, endPoint y: 383, distance: 132.6
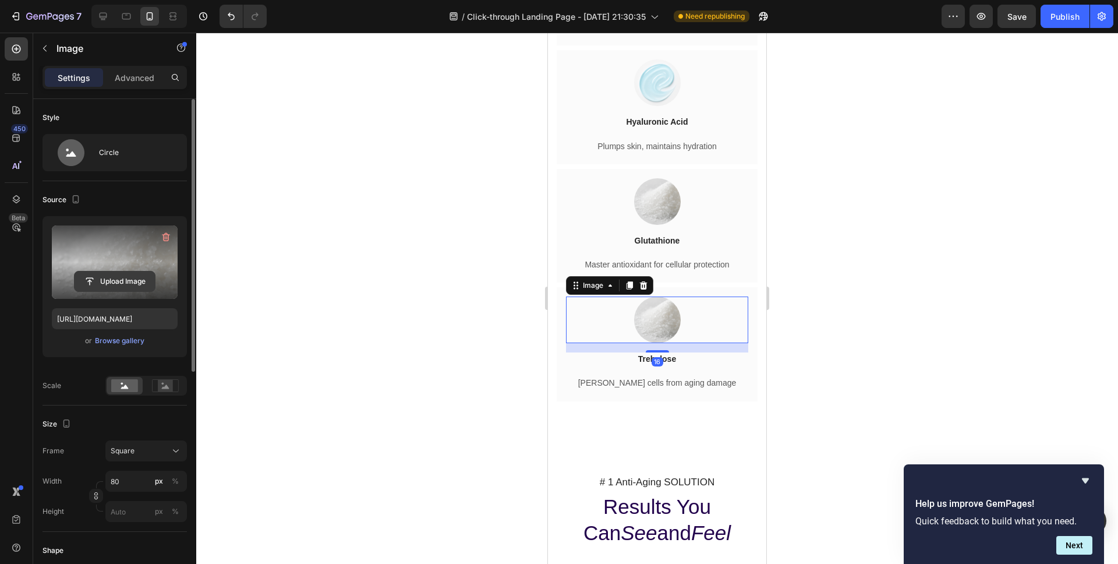
click at [111, 285] on input "file" at bounding box center [115, 281] width 80 height 20
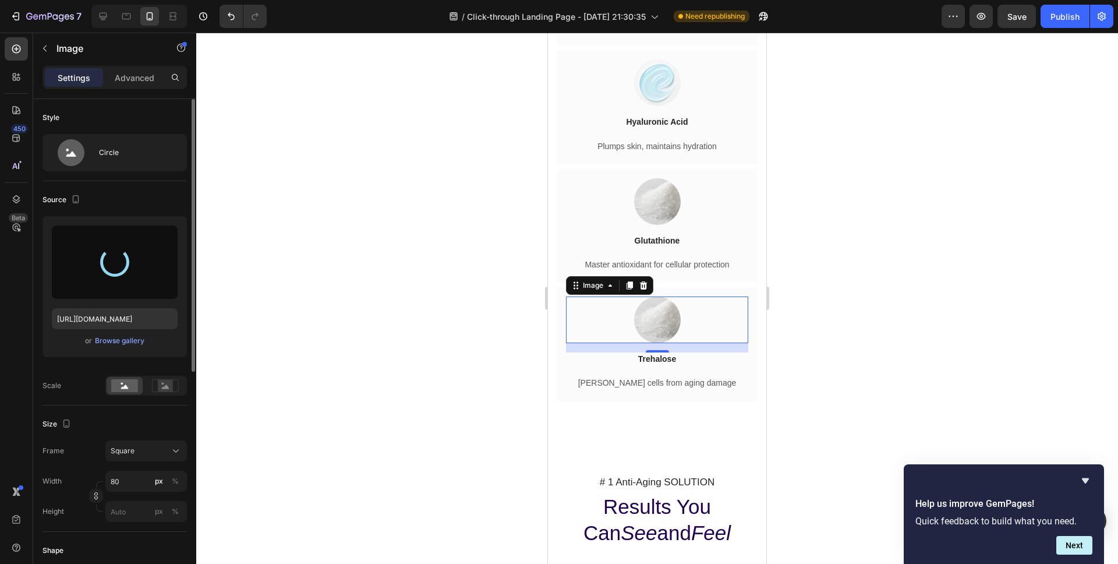
type input "[URL][DOMAIN_NAME]"
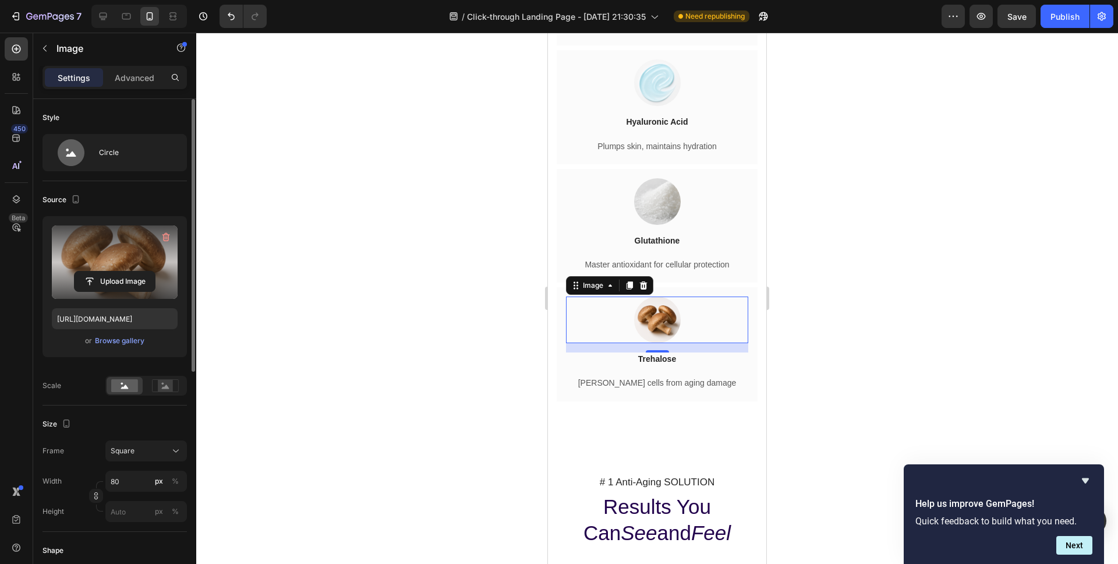
click at [494, 305] on div at bounding box center [657, 298] width 922 height 531
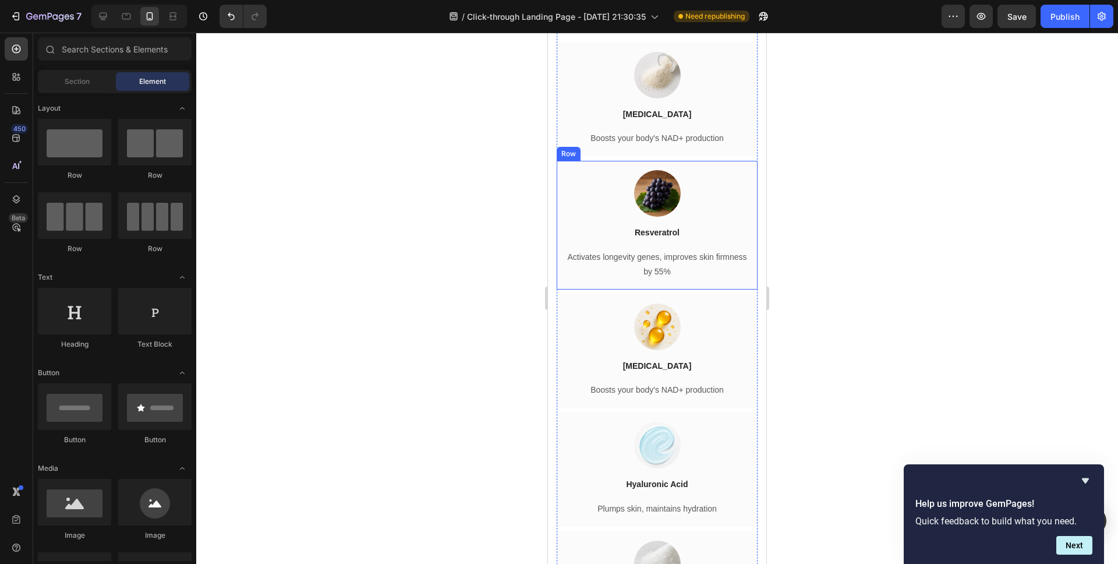
scroll to position [3054, 0]
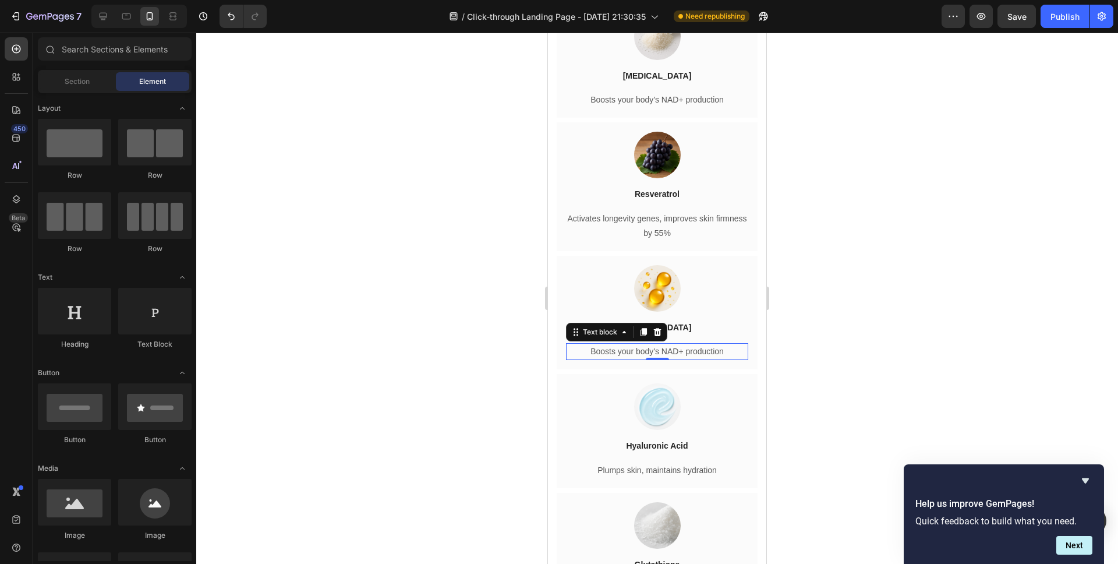
click at [664, 359] on p "Boosts your body's NAD+ production" at bounding box center [657, 351] width 180 height 15
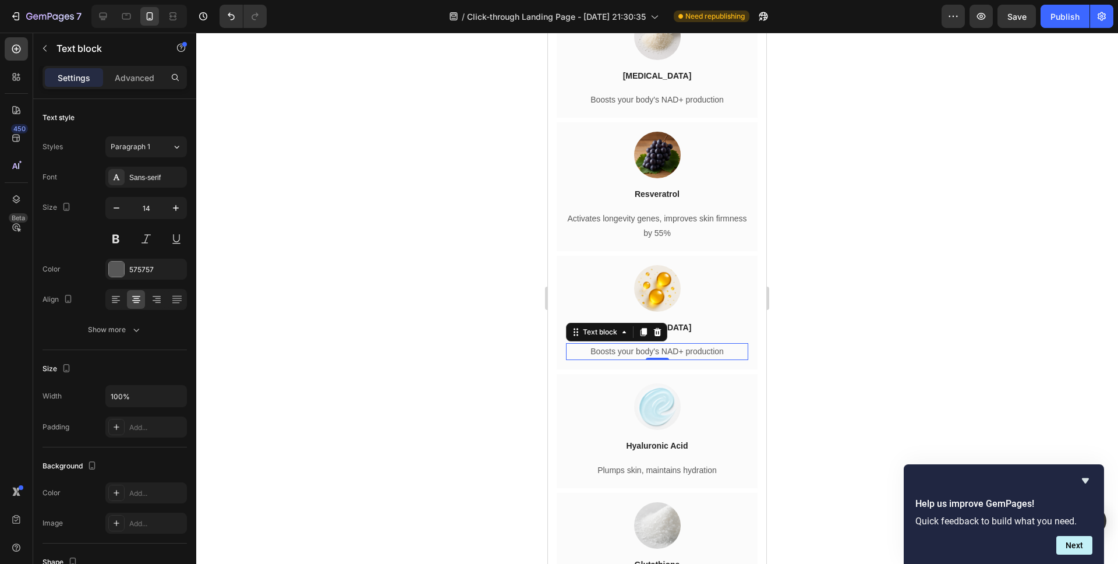
click at [665, 359] on p "Boosts your body's NAD+ production" at bounding box center [657, 351] width 180 height 15
drag, startPoint x: 424, startPoint y: 359, endPoint x: 438, endPoint y: 359, distance: 14.0
click at [424, 359] on div at bounding box center [657, 298] width 922 height 531
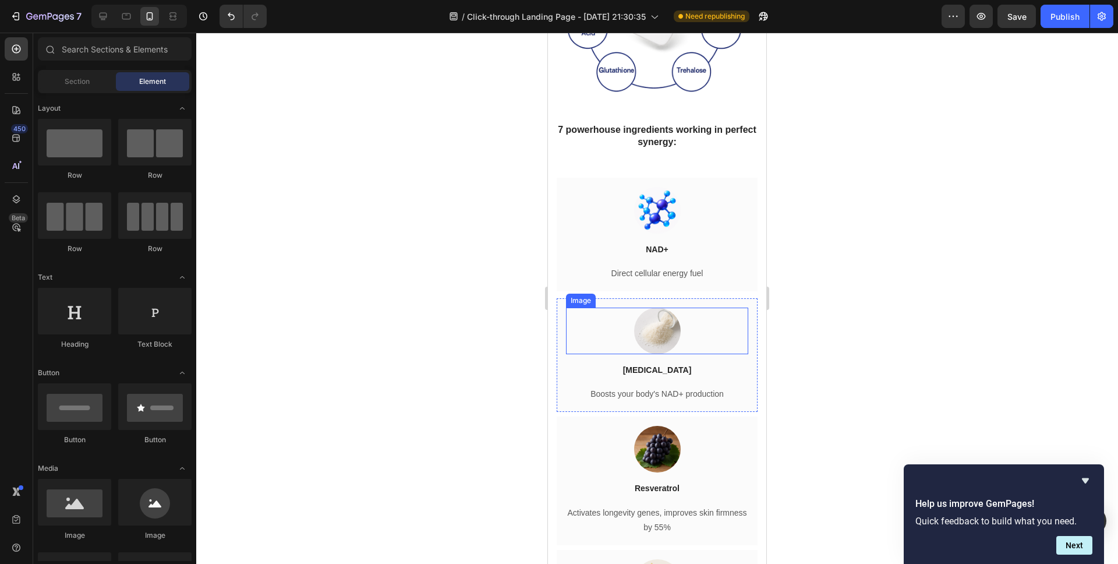
scroll to position [2757, 0]
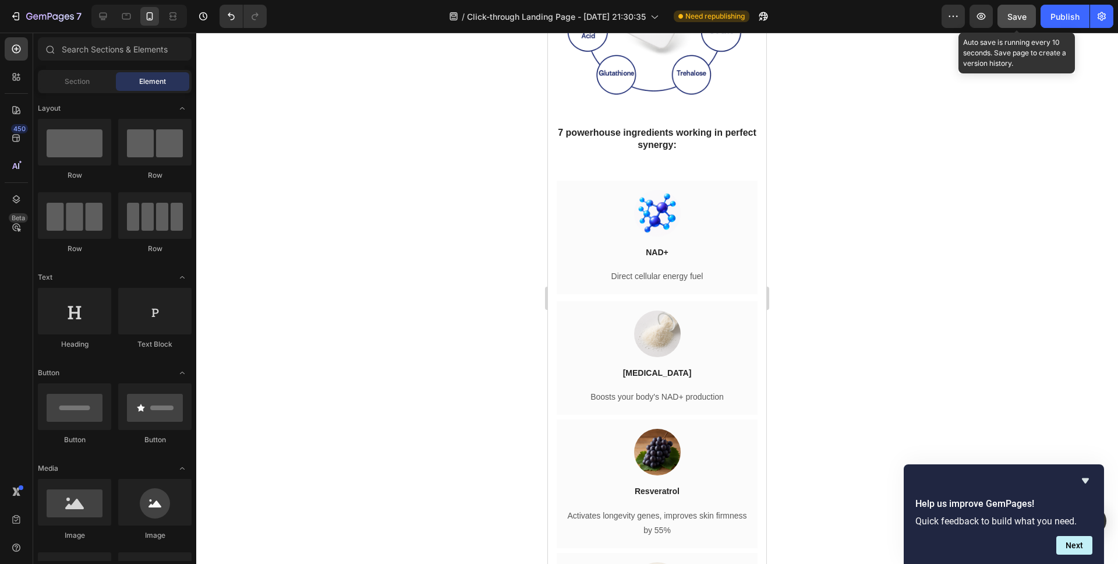
click at [1017, 22] on div "Save" at bounding box center [1016, 16] width 19 height 12
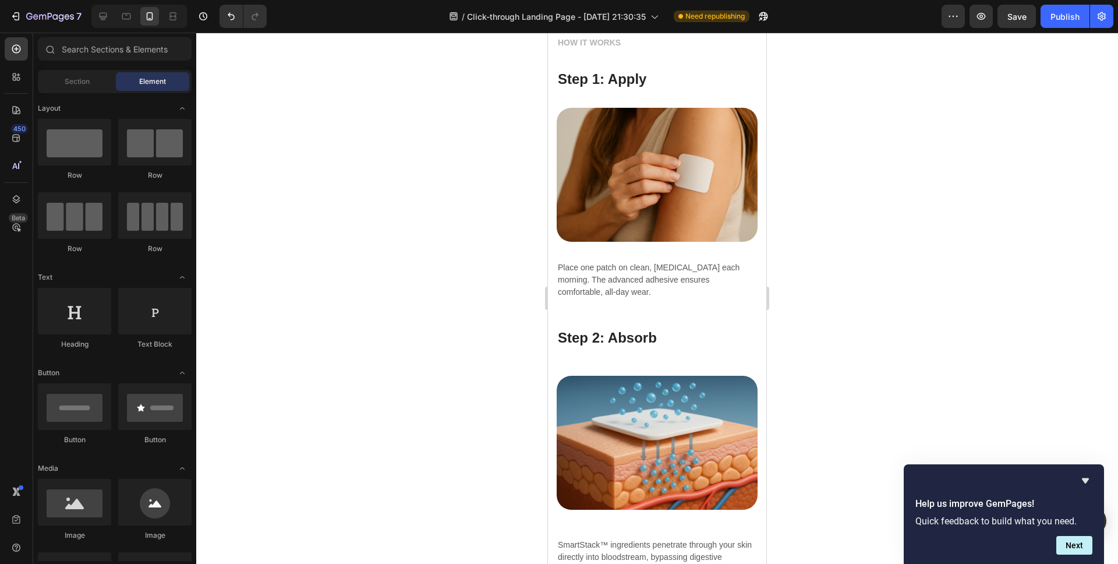
scroll to position [5782, 0]
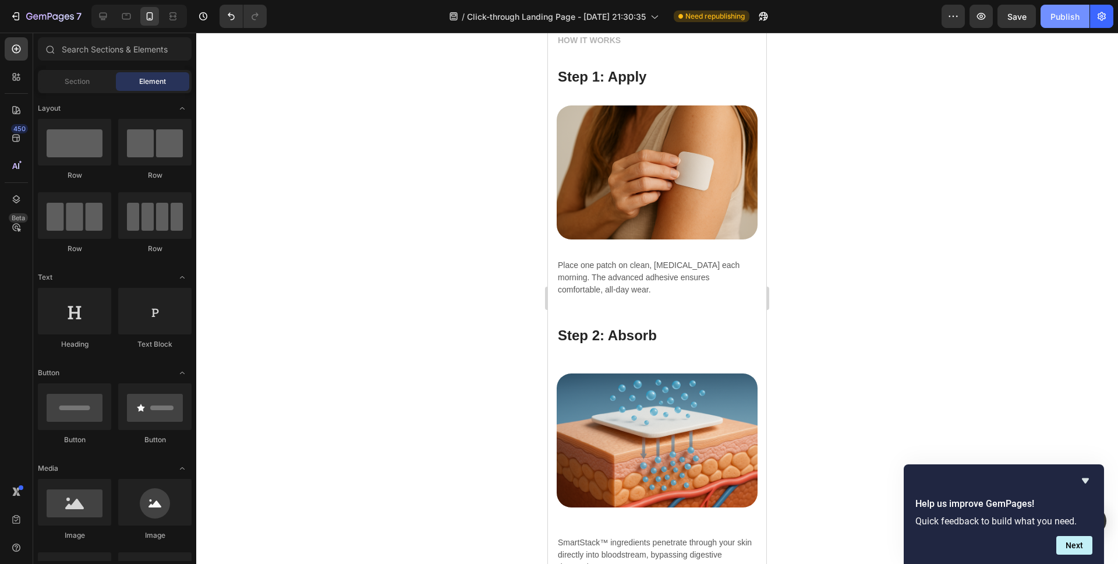
click at [1060, 14] on div "Publish" at bounding box center [1064, 16] width 29 height 12
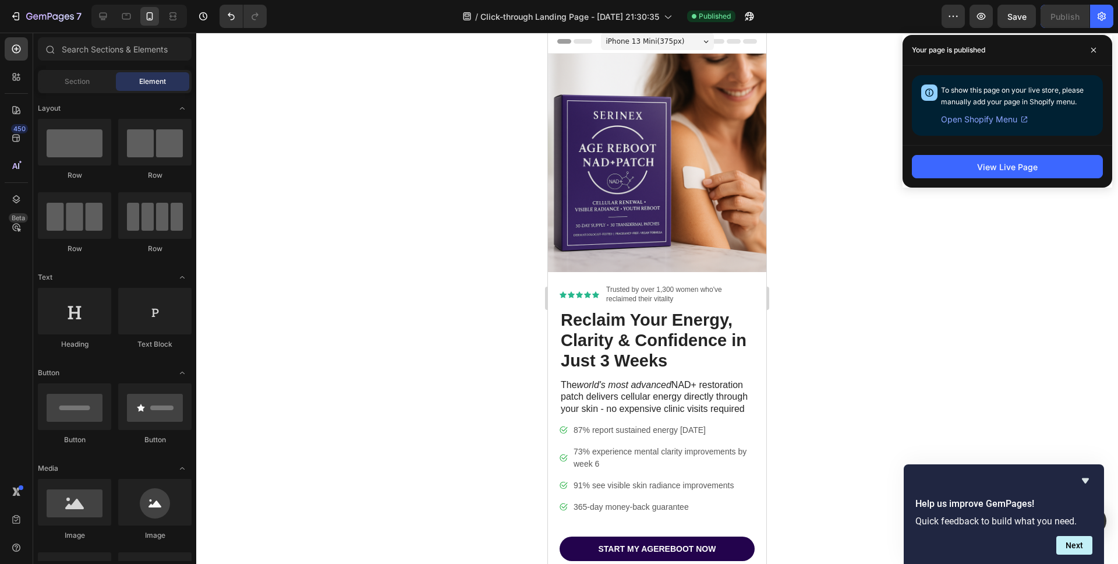
scroll to position [0, 0]
